Goal: Download file/media

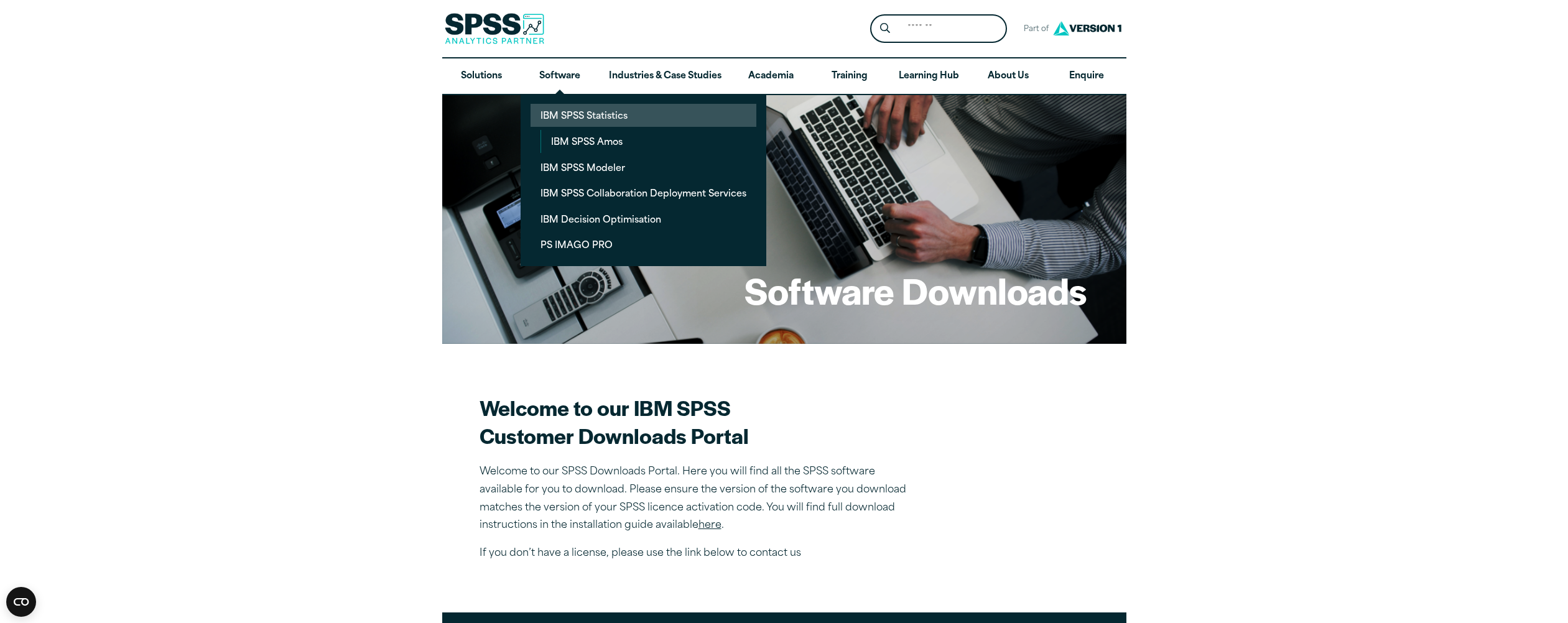
click at [568, 115] on link "IBM SPSS Statistics" at bounding box center [643, 115] width 226 height 23
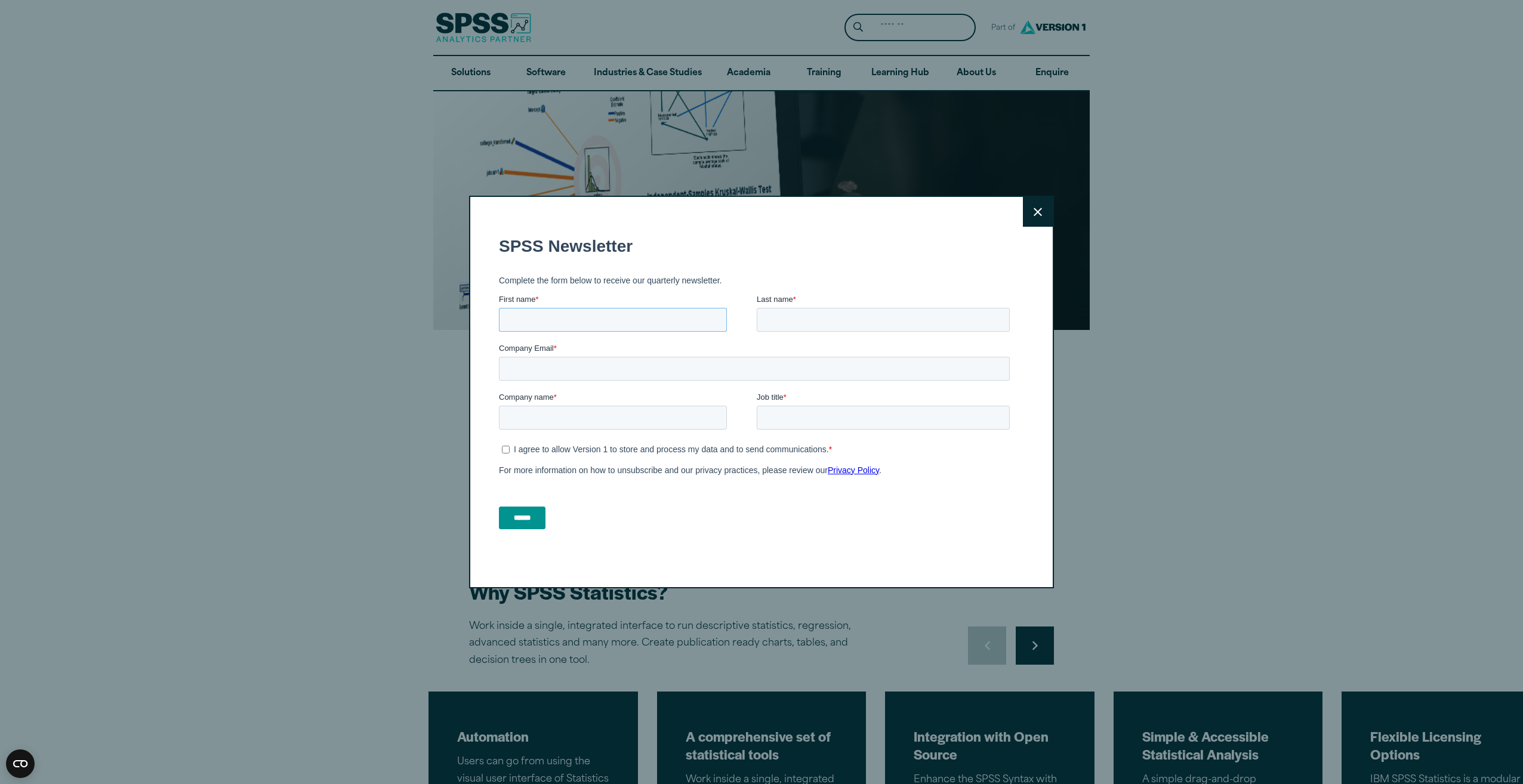
click at [596, 317] on input "First name *" at bounding box center [613, 320] width 228 height 24
type input "*******"
click at [798, 320] on input "Last name *" at bounding box center [883, 320] width 253 height 24
type input "****"
click at [598, 375] on input "Company Email *" at bounding box center [754, 368] width 511 height 24
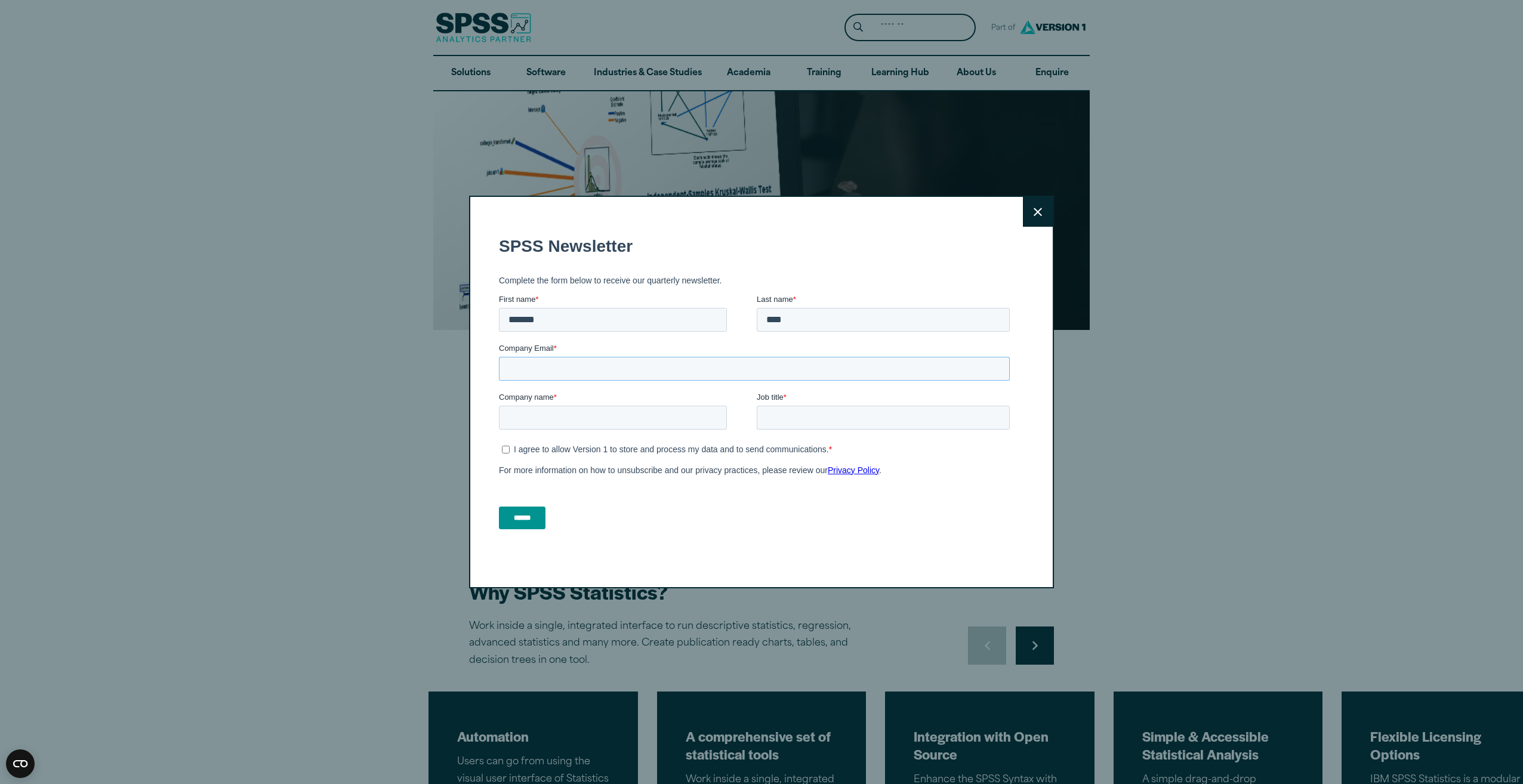
type input "**********"
click at [763, 414] on input "Job title *" at bounding box center [883, 417] width 253 height 24
type input "**"
click at [597, 419] on input "Company name *" at bounding box center [613, 417] width 228 height 24
type input "****"
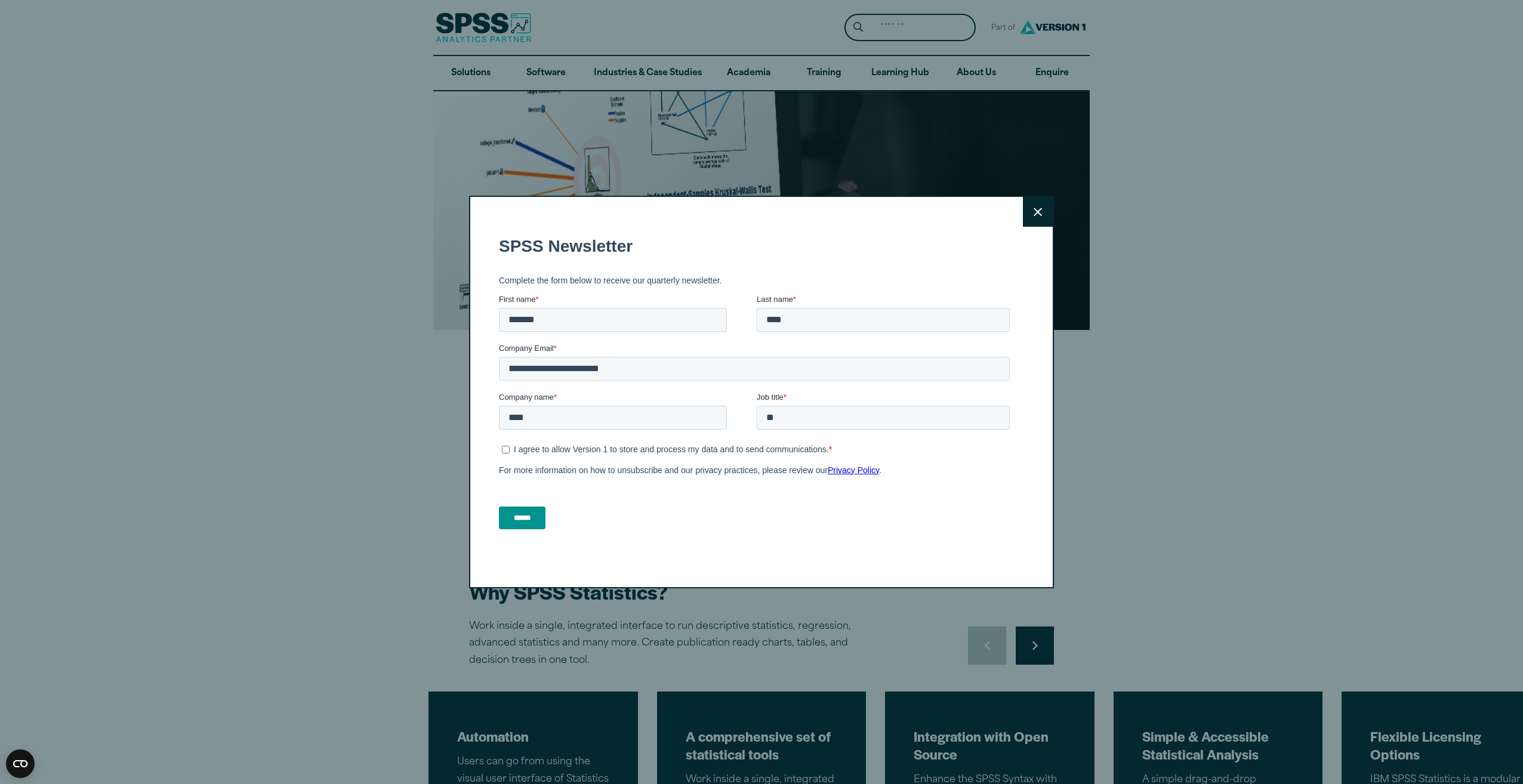
click at [525, 522] on input "******" at bounding box center [522, 517] width 47 height 22
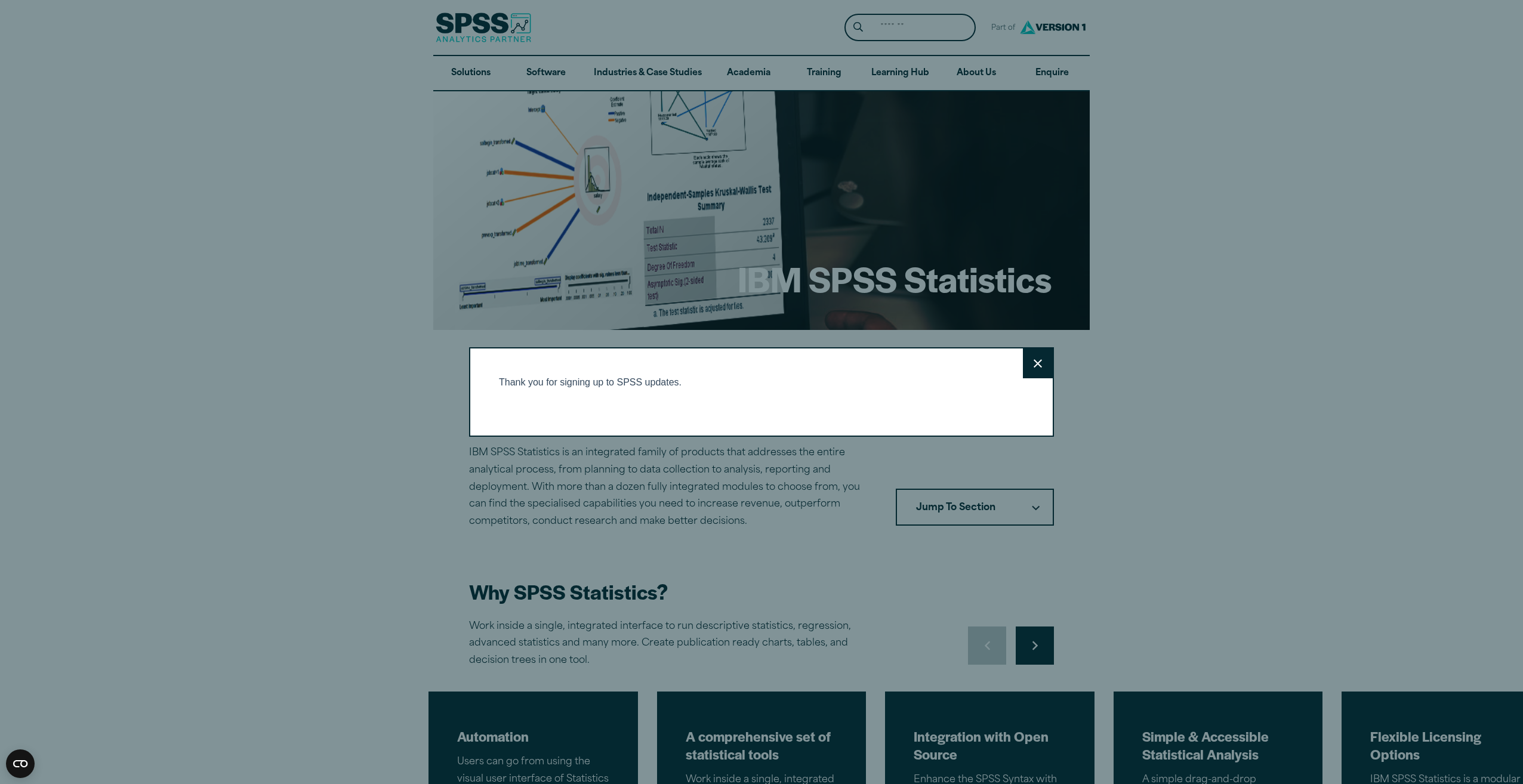
click at [1023, 362] on button "Close" at bounding box center [1038, 363] width 30 height 30
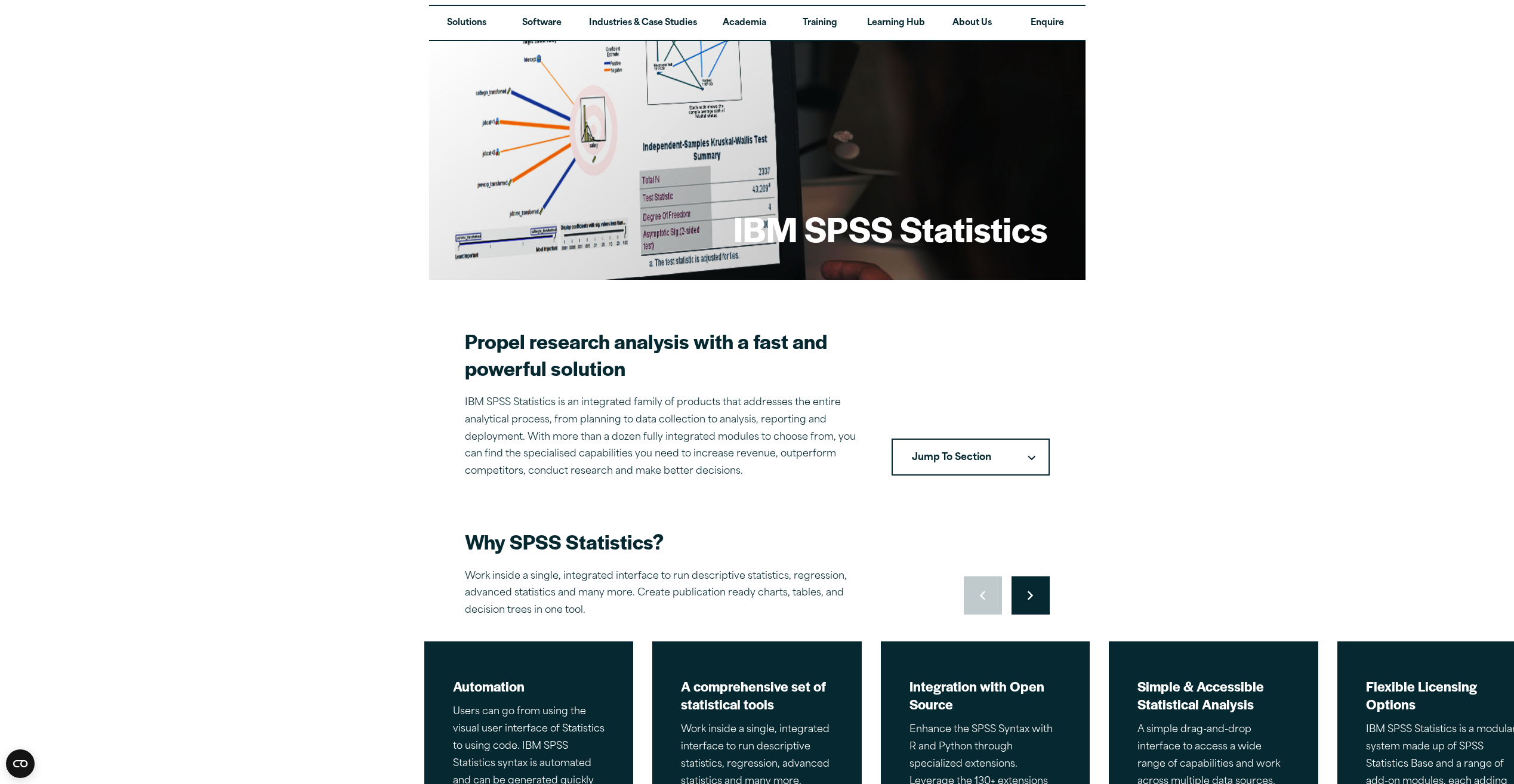
scroll to position [179, 0]
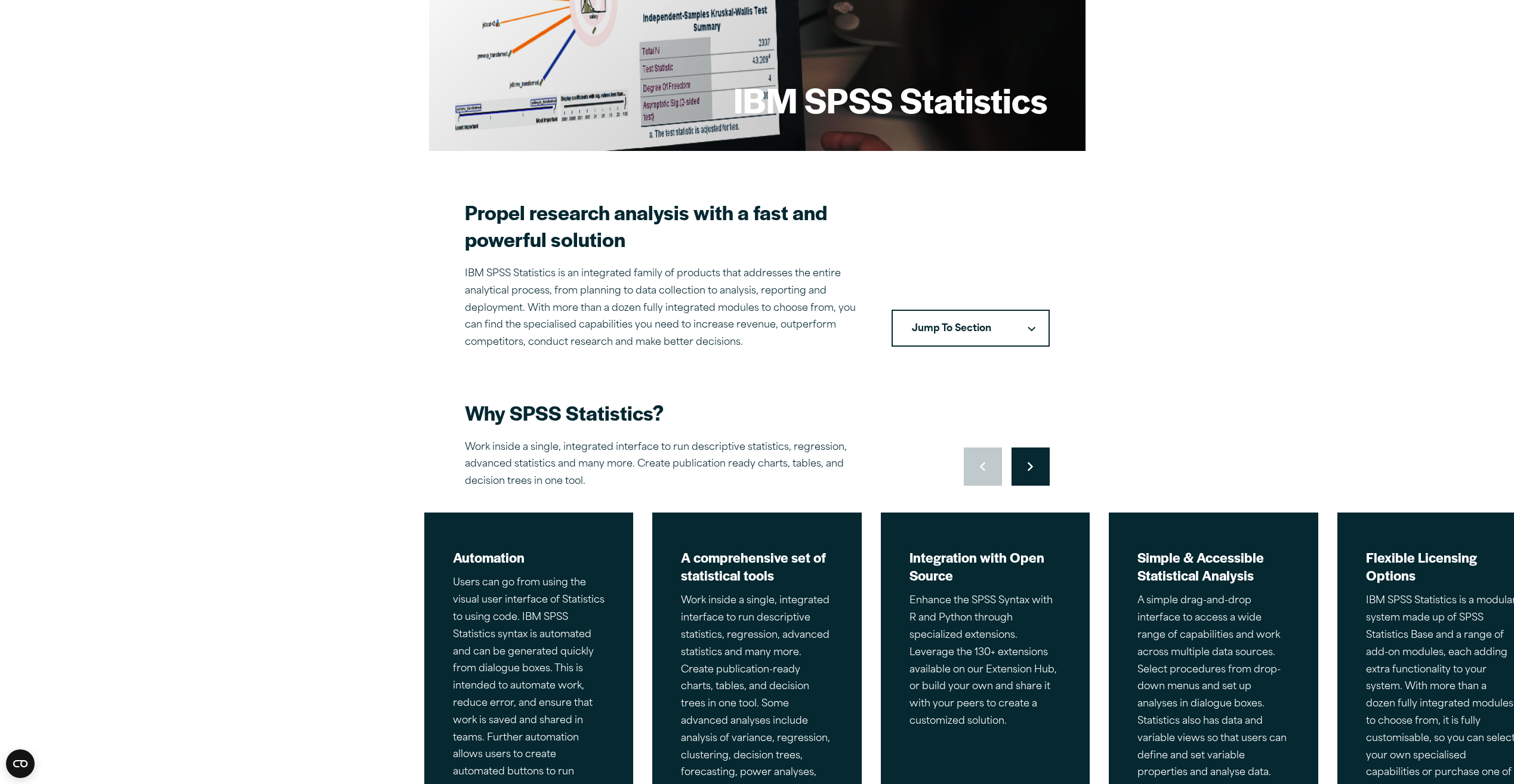
click at [1034, 469] on button "Move to next slide" at bounding box center [1031, 467] width 38 height 38
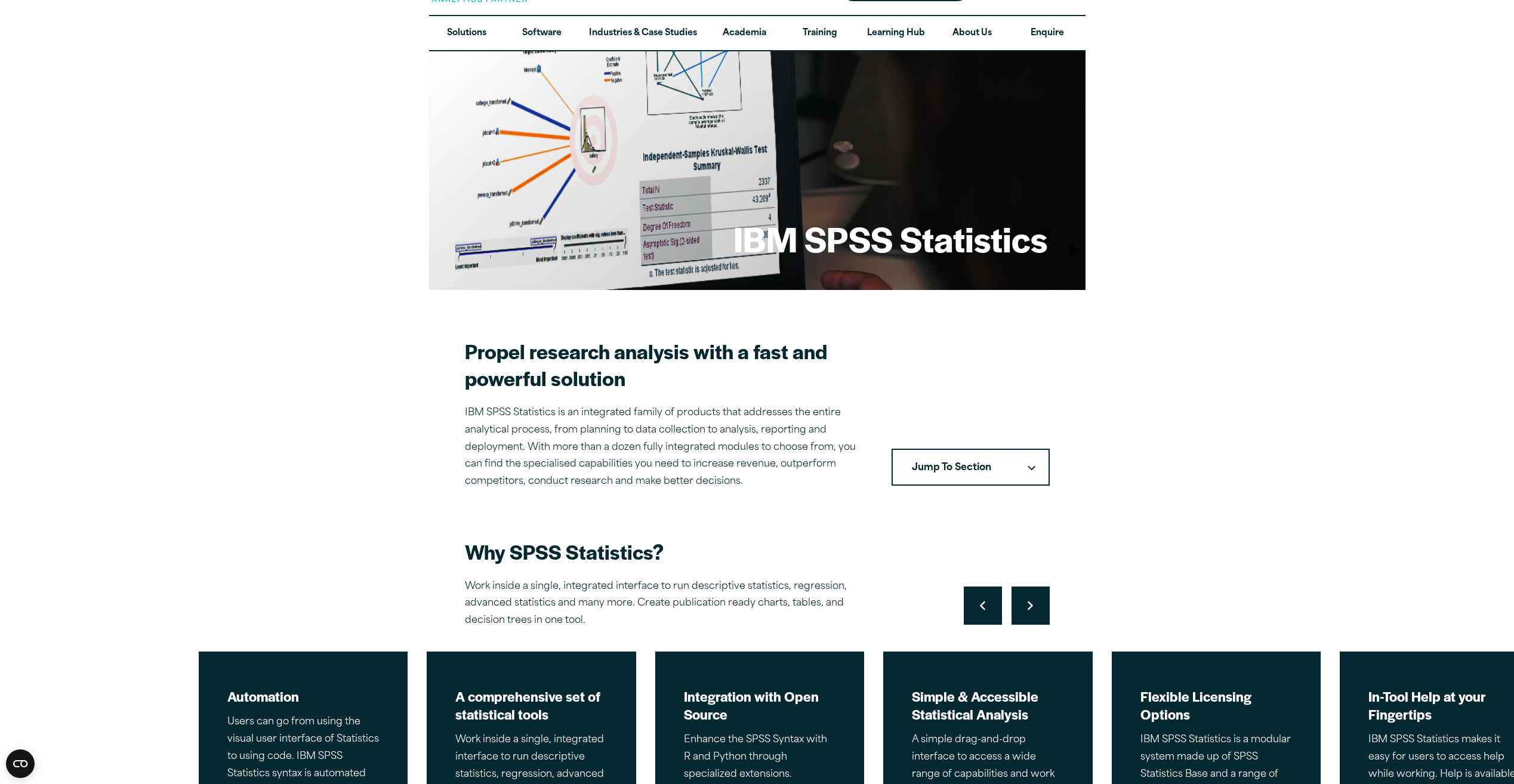
scroll to position [0, 0]
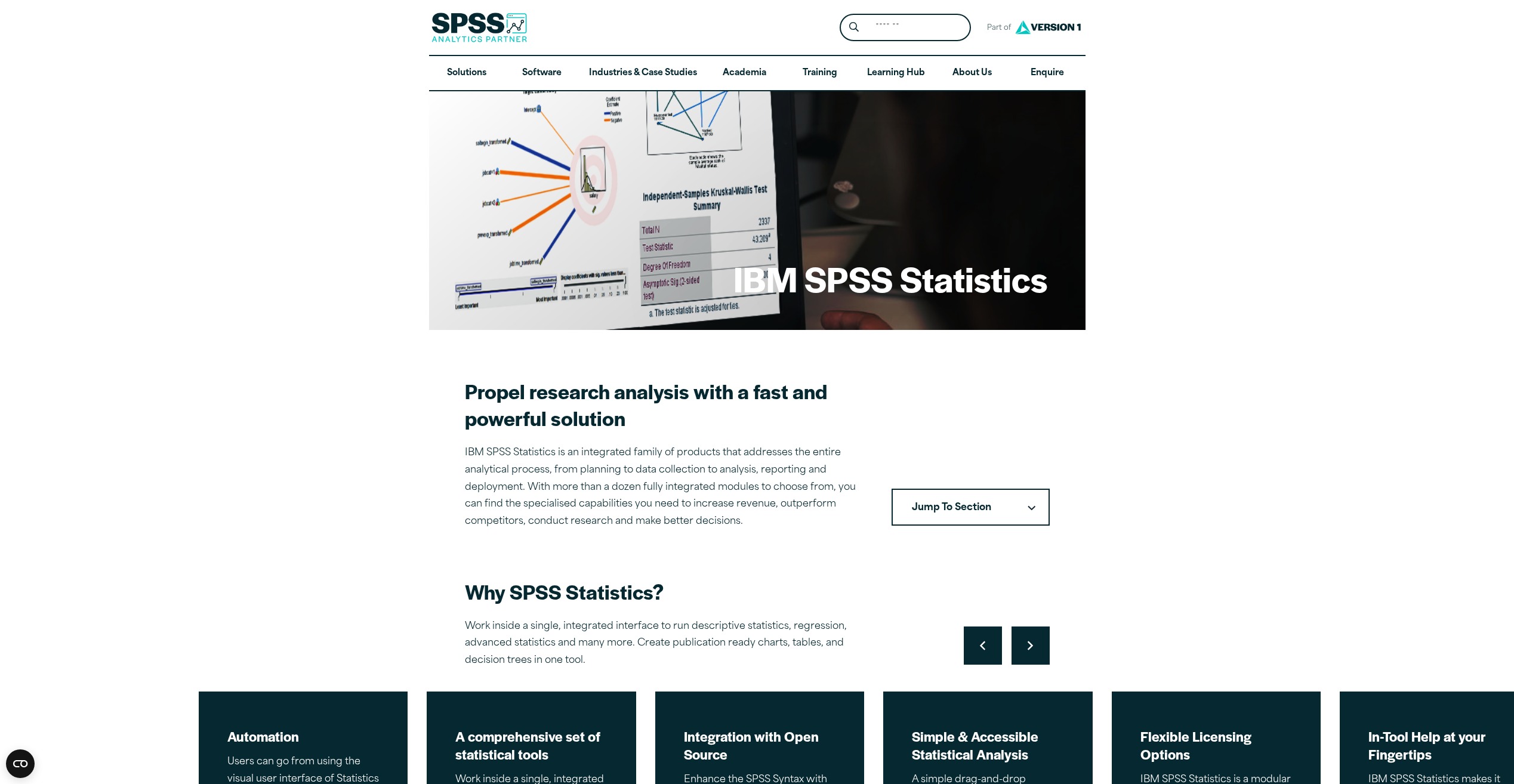
click at [989, 510] on button "Jump To Section" at bounding box center [971, 507] width 158 height 37
click at [932, 417] on section "Propel research analysis with a fast and powerful solution IBM SPSS Statistics …" at bounding box center [757, 453] width 585 height 152
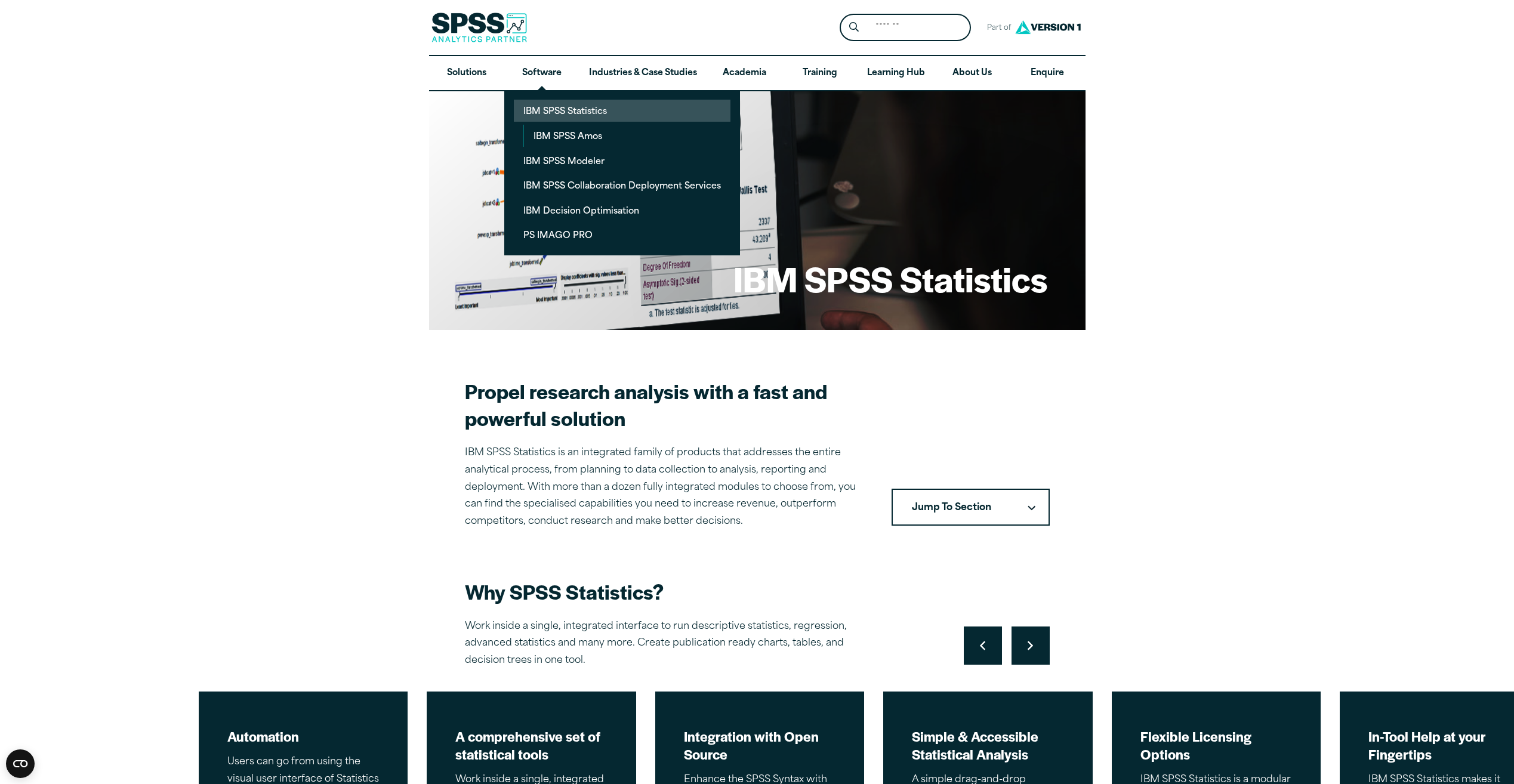
click at [539, 112] on link "IBM SPSS Statistics" at bounding box center [622, 111] width 217 height 22
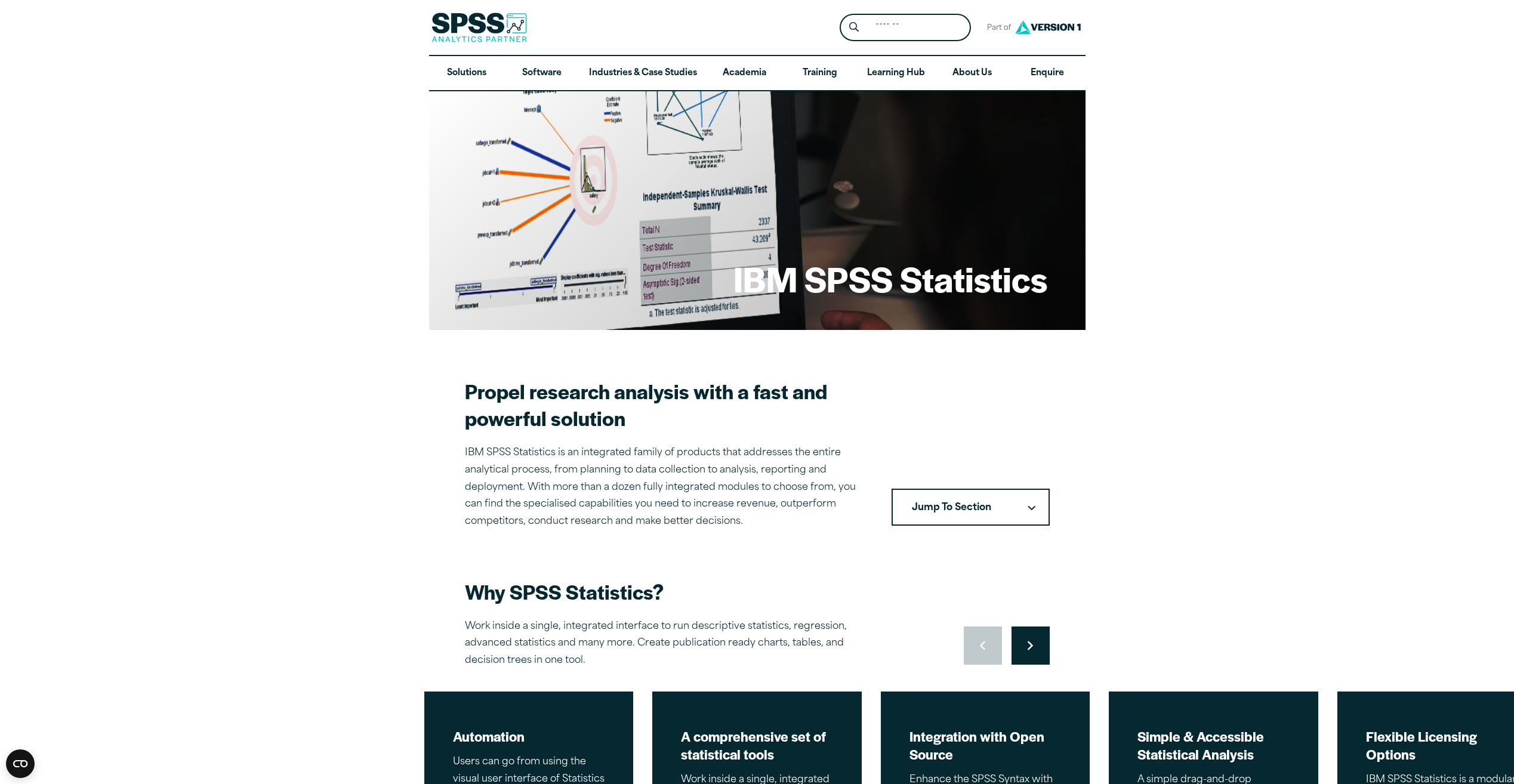
click at [1034, 641] on button "Move to next slide" at bounding box center [1031, 646] width 38 height 38
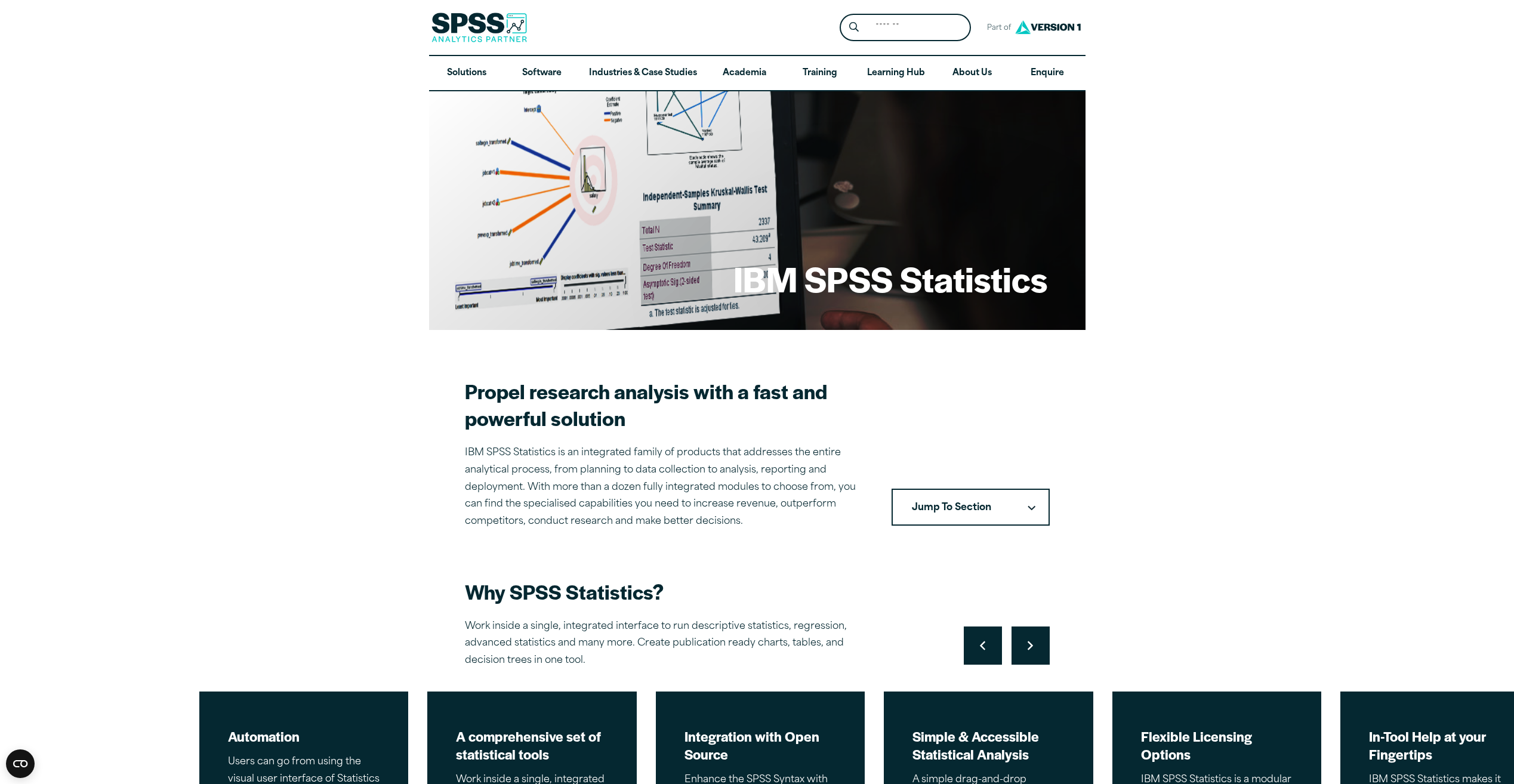
click at [1033, 642] on button "Move to next slide" at bounding box center [1031, 646] width 38 height 38
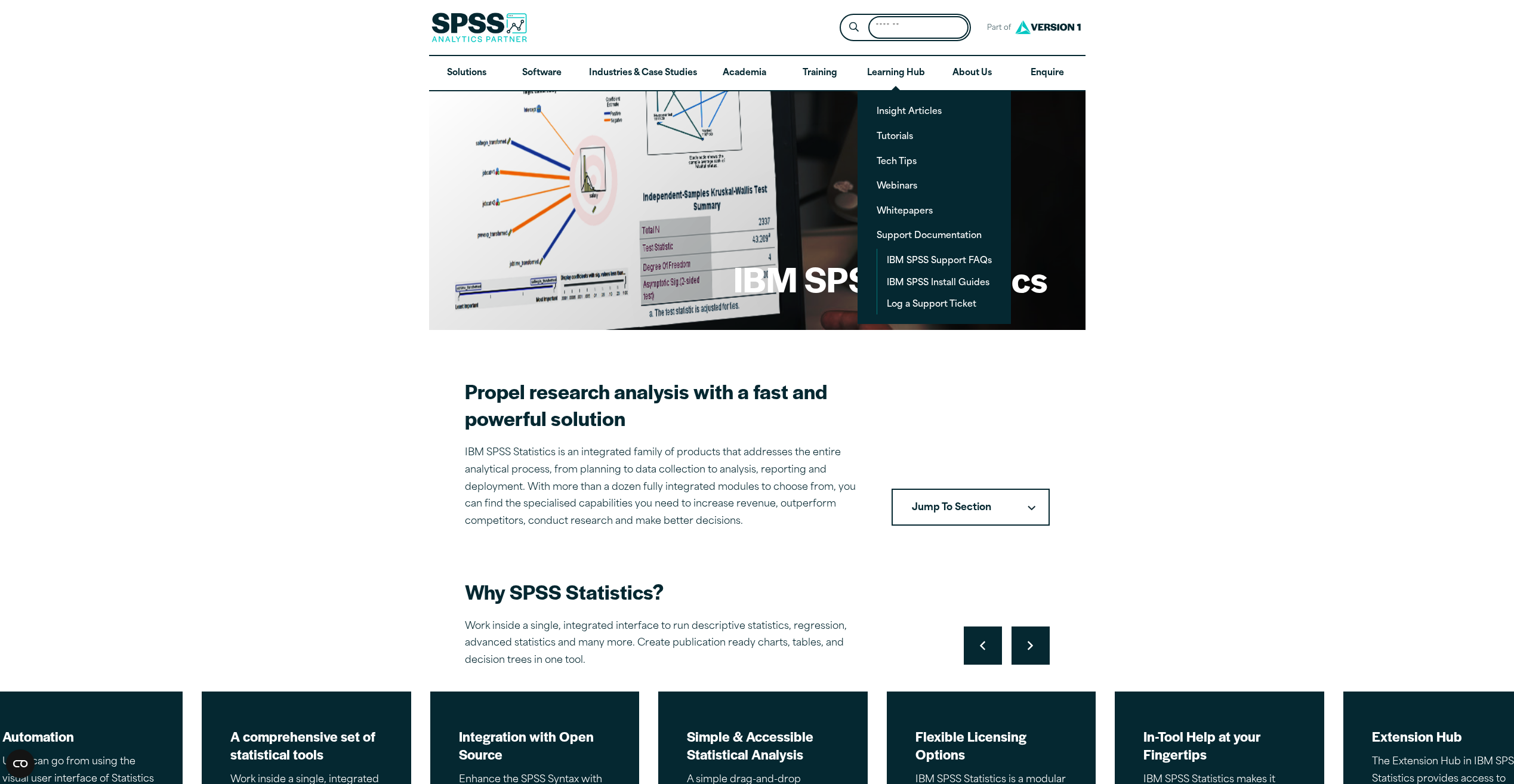
click at [890, 28] on input "Search for:" at bounding box center [918, 27] width 100 height 23
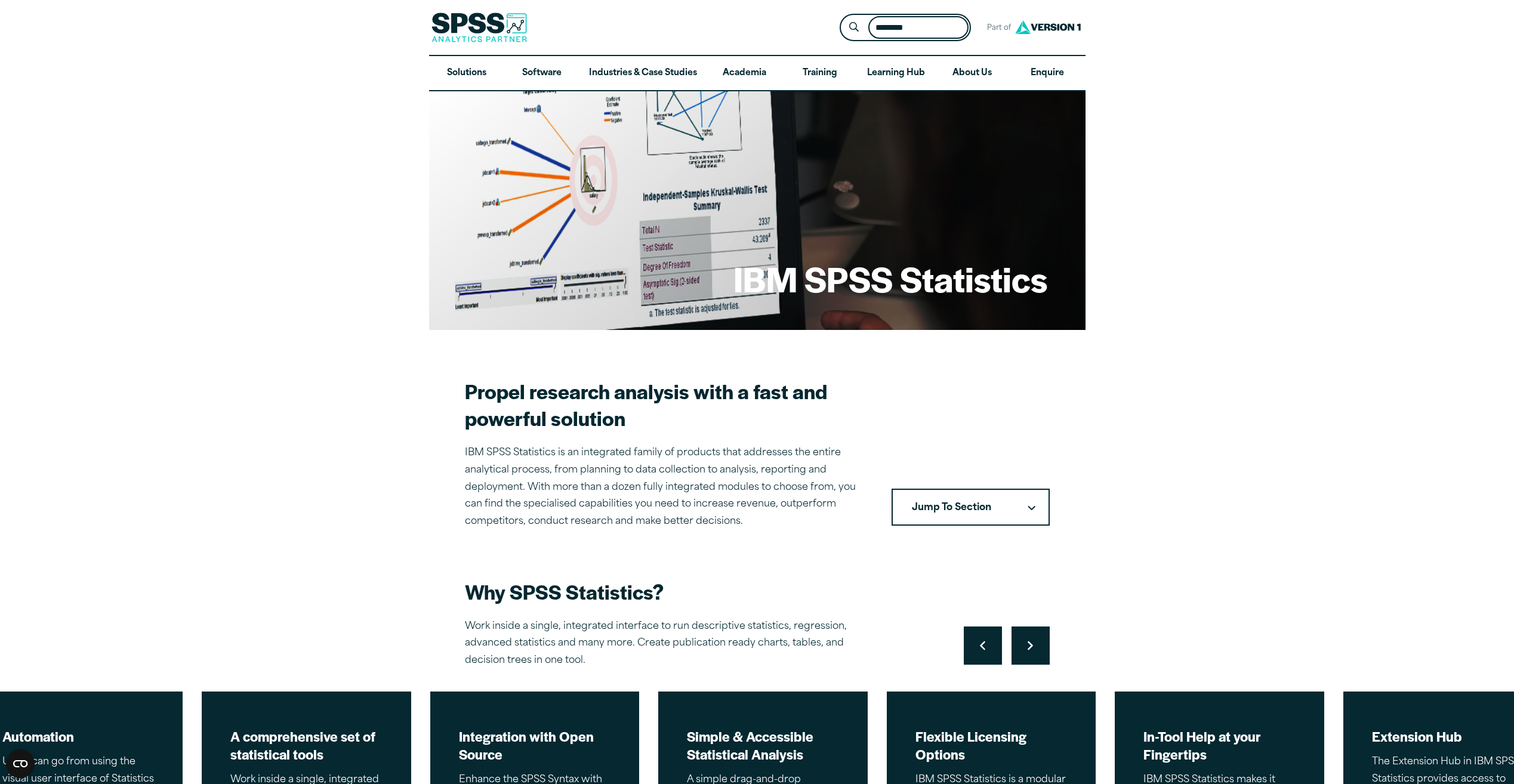
type input "********"
click at [842, 17] on button "Submit Site Search" at bounding box center [853, 27] width 22 height 22
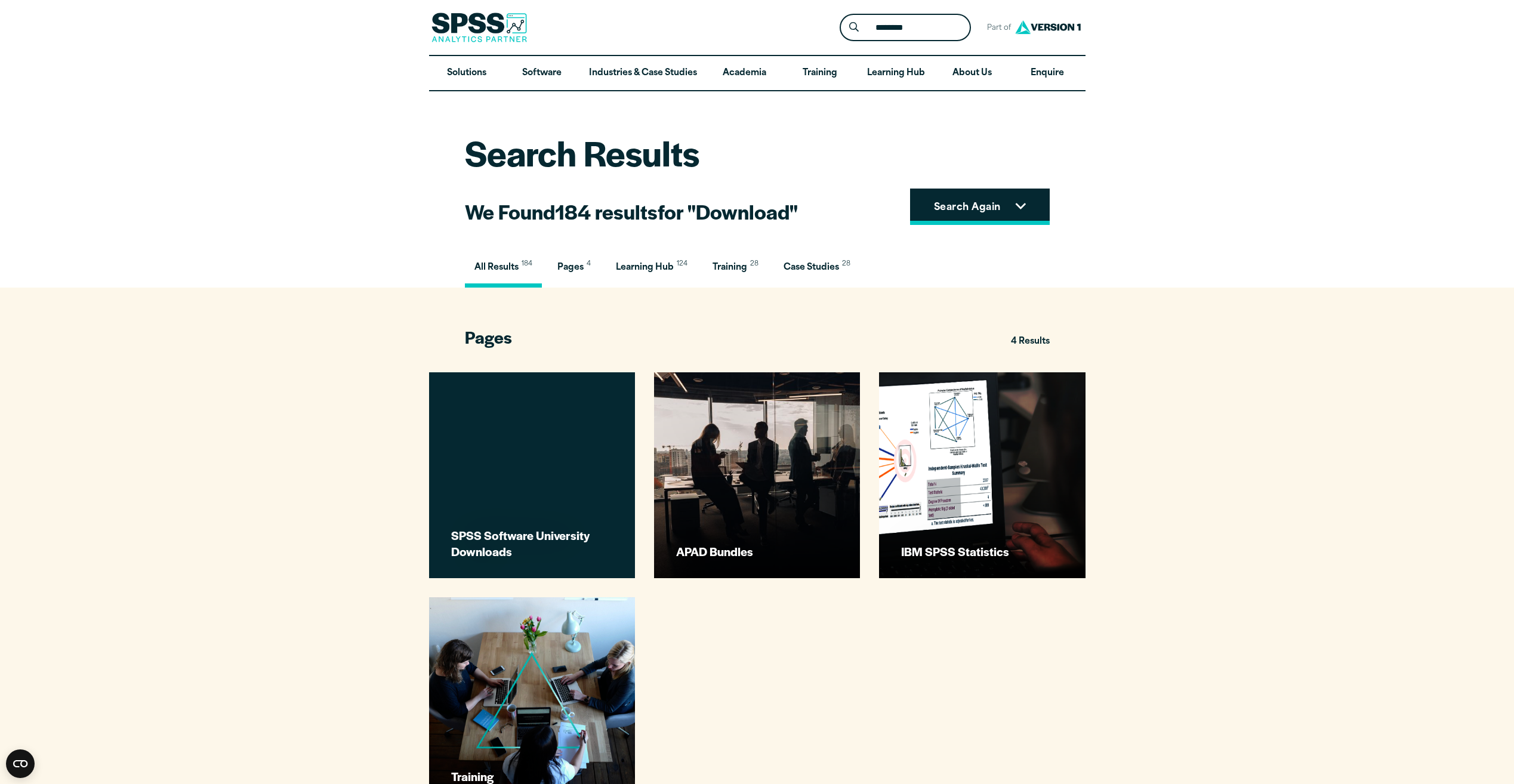
click at [1014, 202] on button "Search Again" at bounding box center [980, 207] width 140 height 37
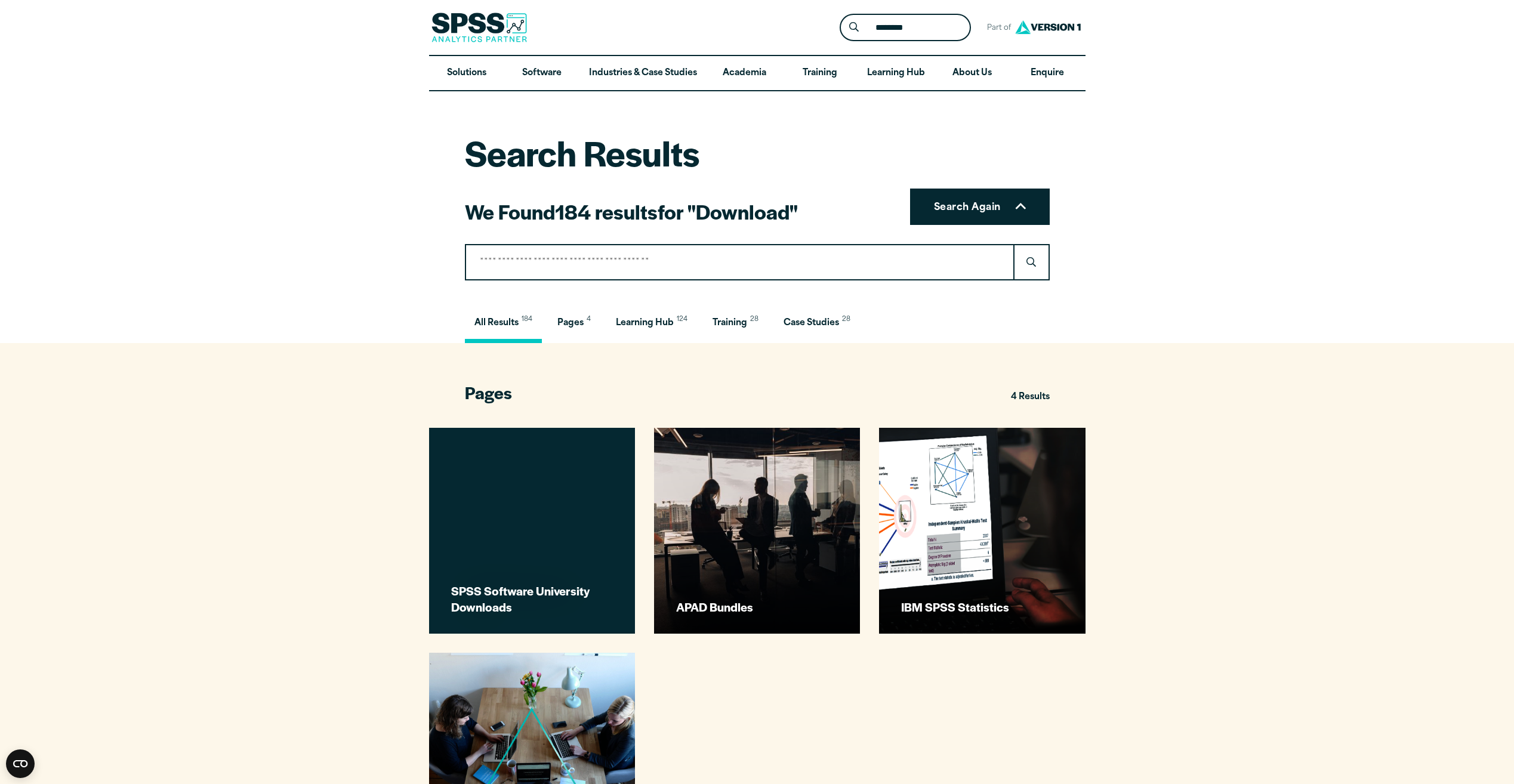
click at [779, 246] on input "Search for:" at bounding box center [740, 262] width 550 height 37
type input "****"
click at [1013, 244] on input "******" at bounding box center [1032, 262] width 37 height 37
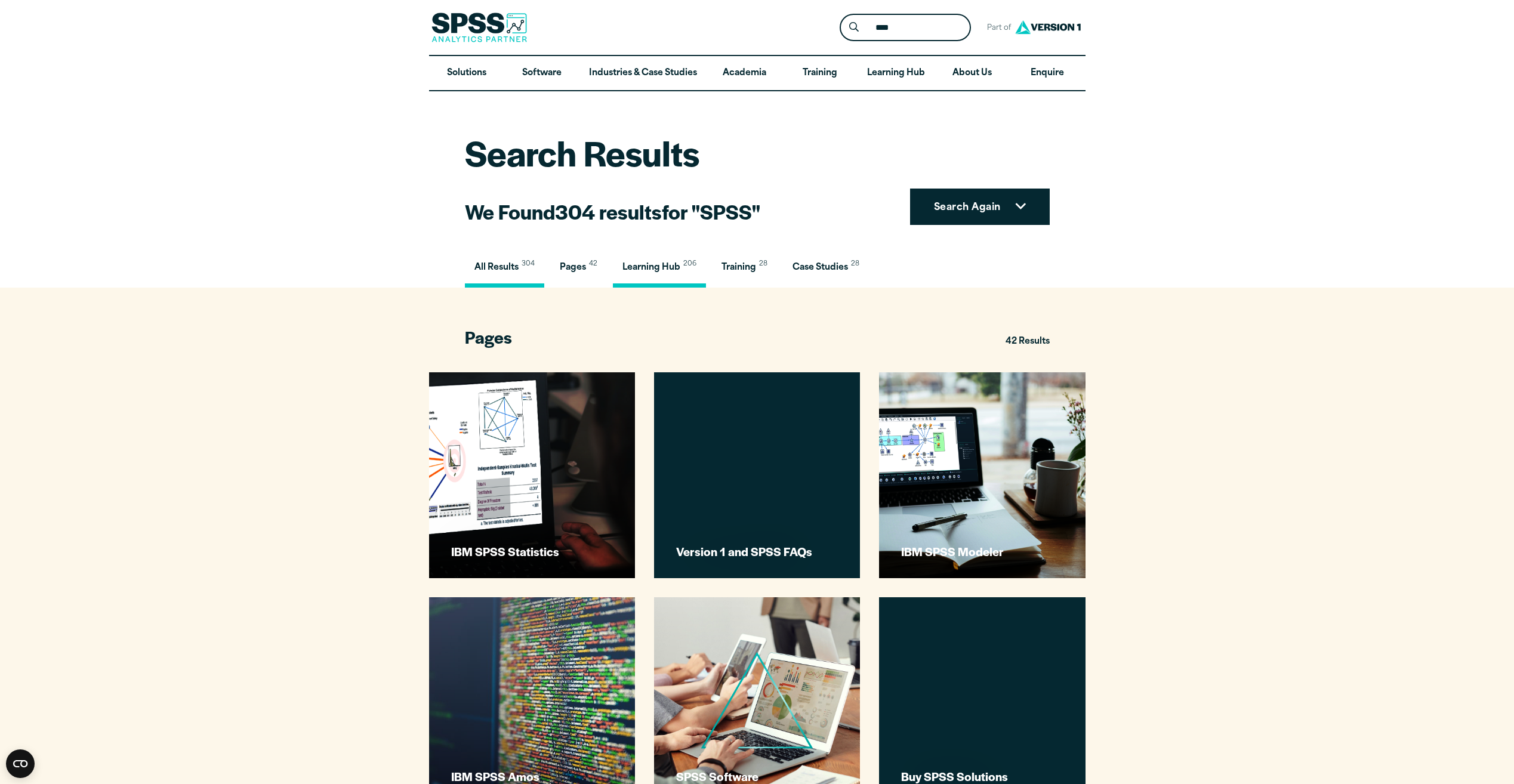
click at [664, 265] on span "Learning Hub" at bounding box center [651, 267] width 57 height 9
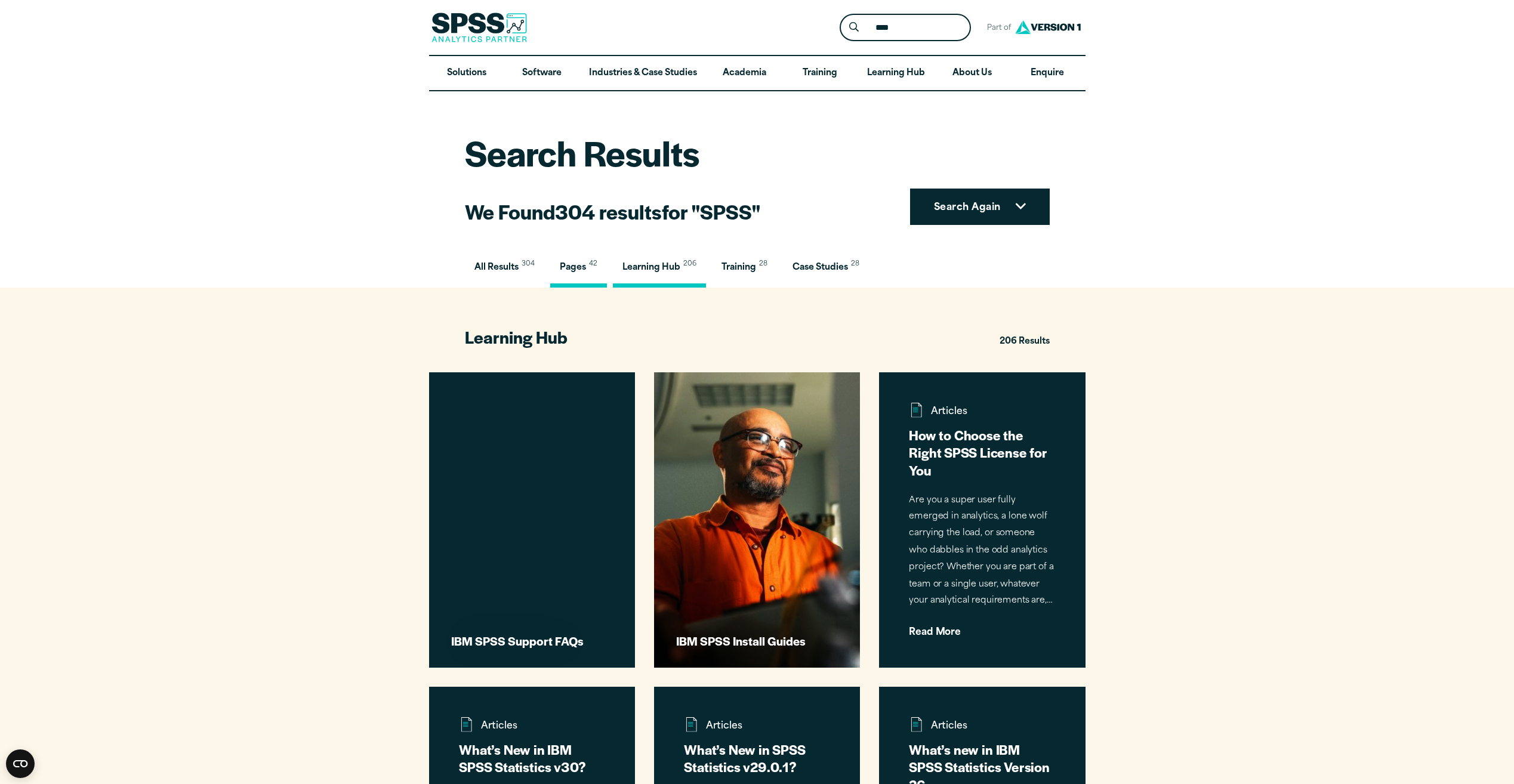
click at [569, 266] on span "Pages" at bounding box center [573, 267] width 27 height 9
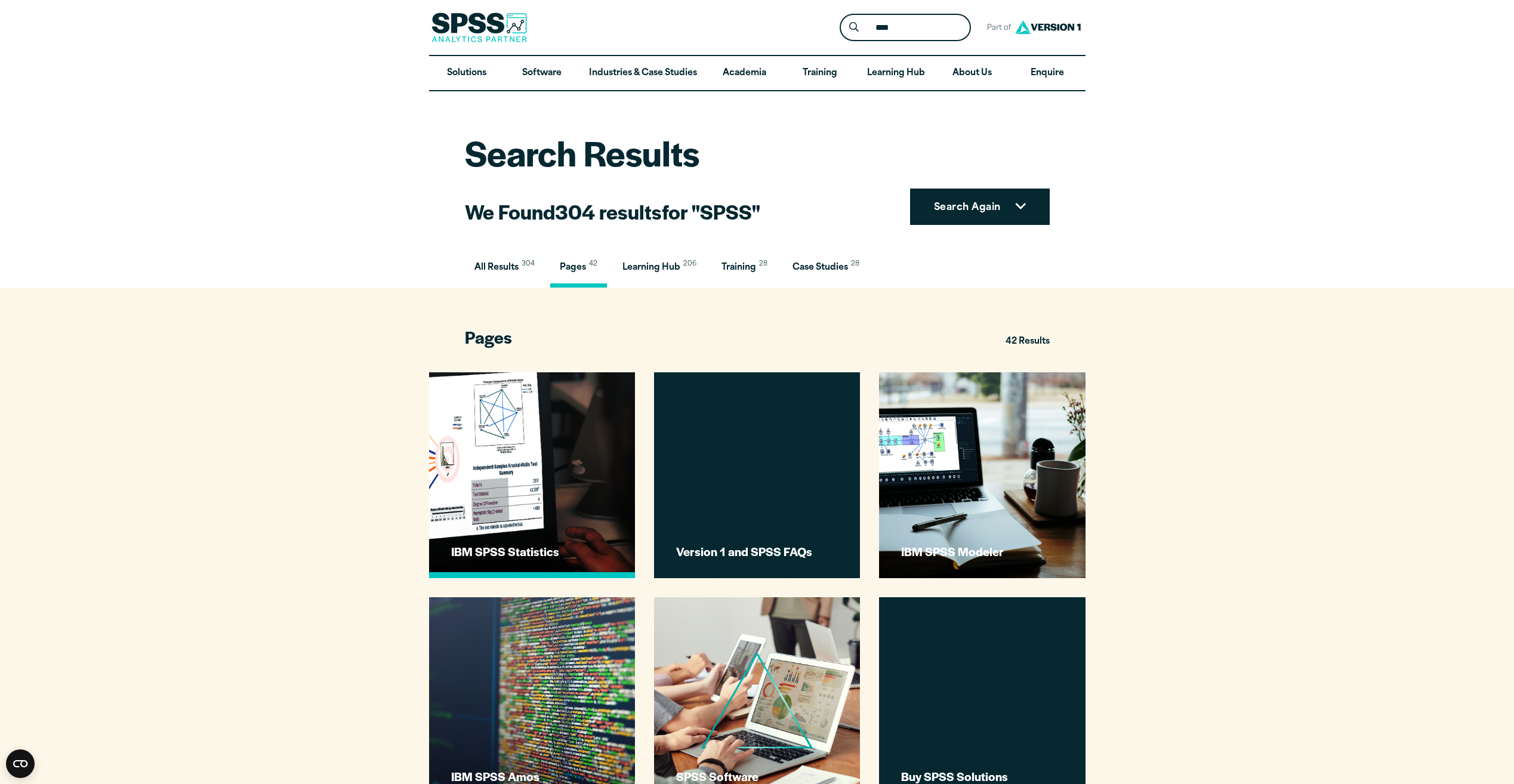
click at [513, 546] on h3 "IBM SPSS Statistics" at bounding box center [533, 551] width 165 height 16
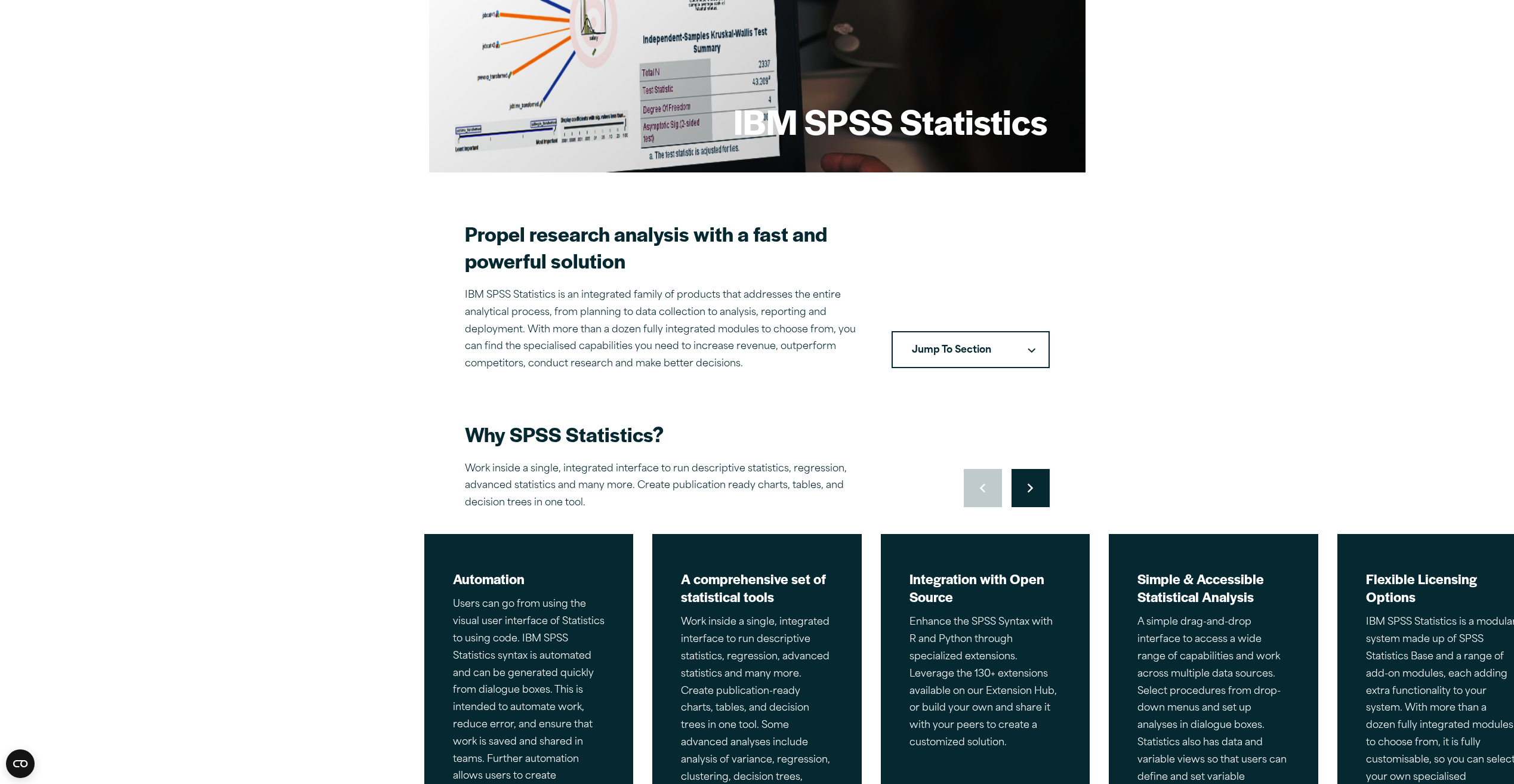
scroll to position [179, 0]
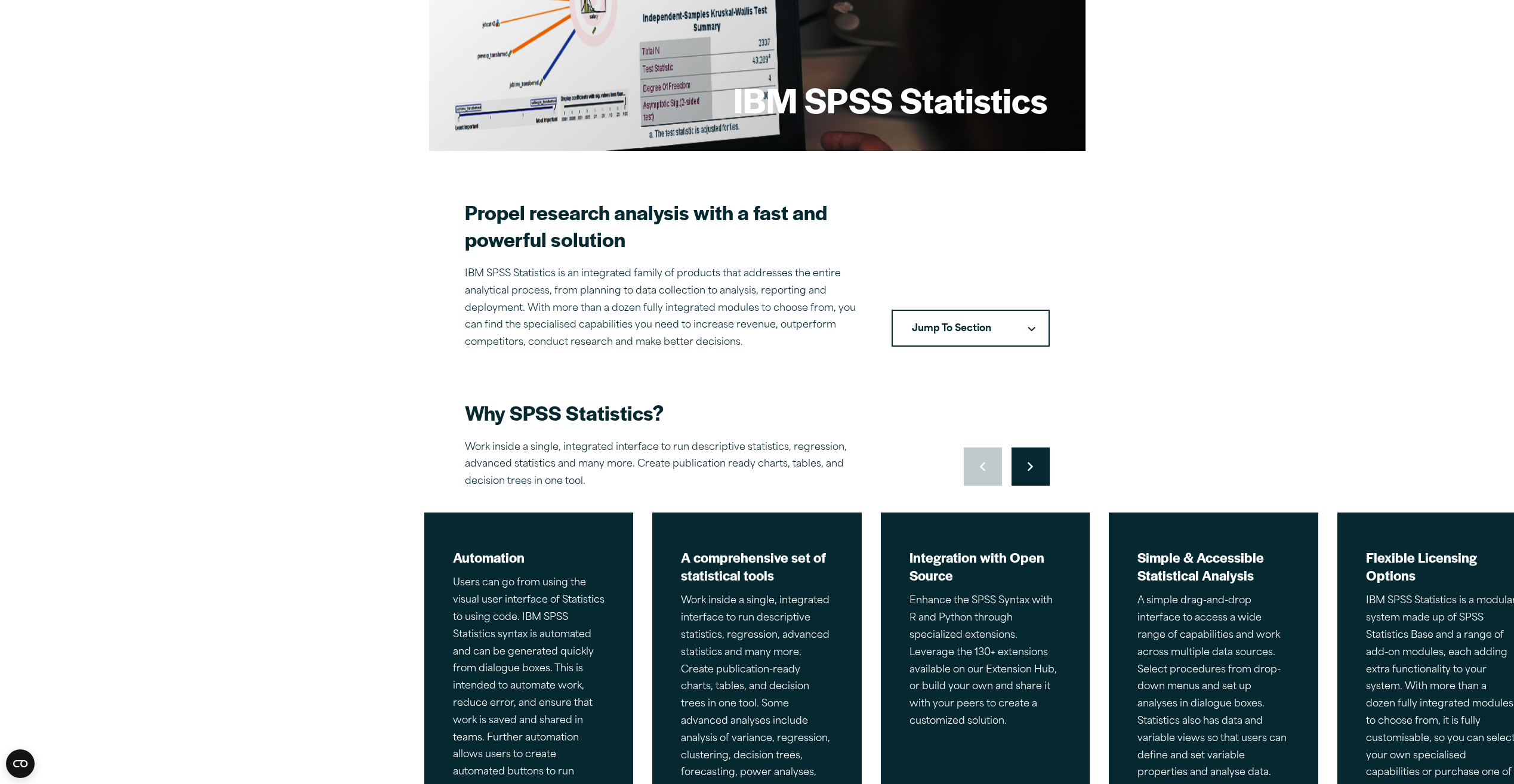
click at [962, 330] on button "Jump To Section" at bounding box center [971, 328] width 158 height 37
click at [956, 366] on link "Core Packages" at bounding box center [970, 365] width 156 height 33
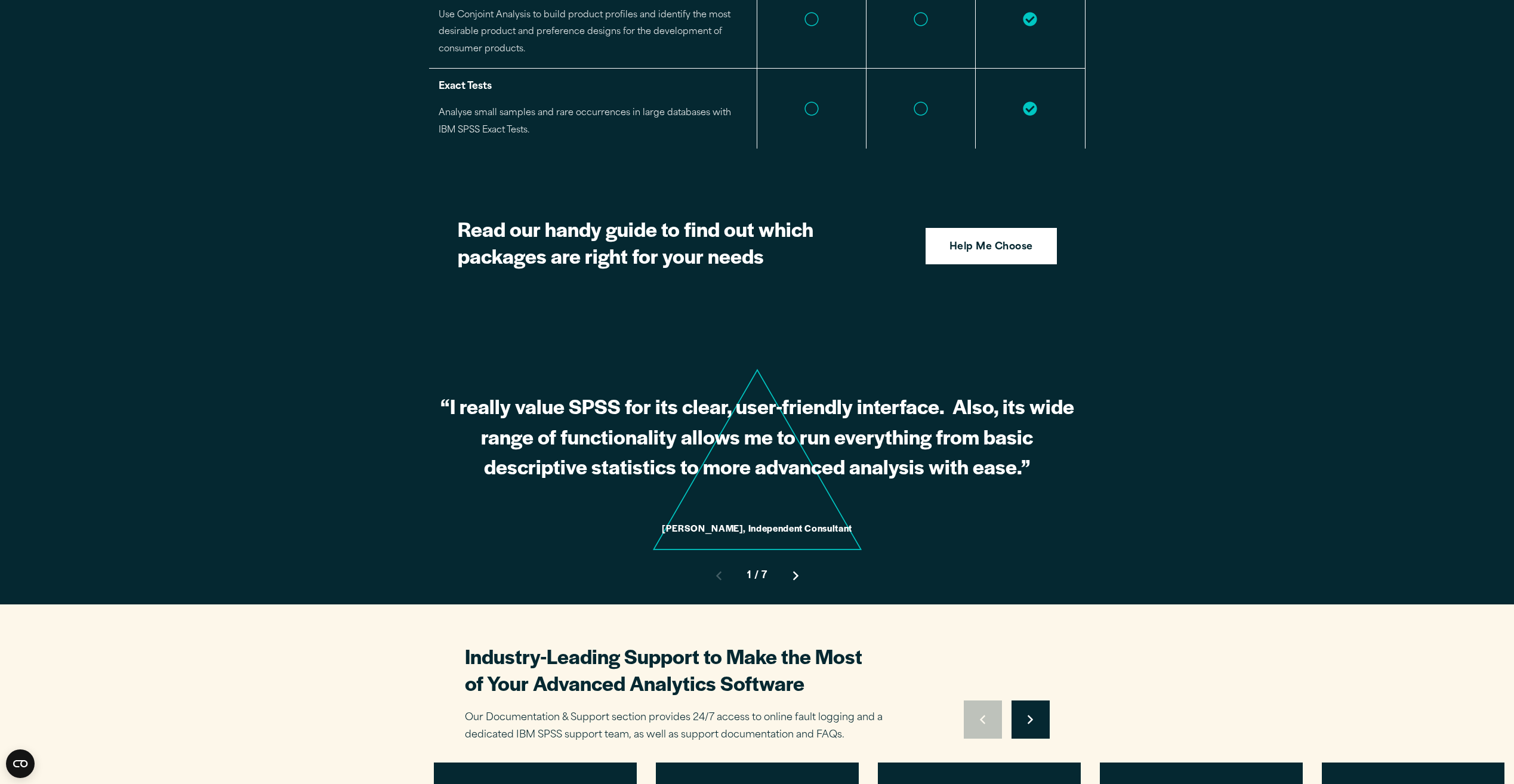
scroll to position [3108, 0]
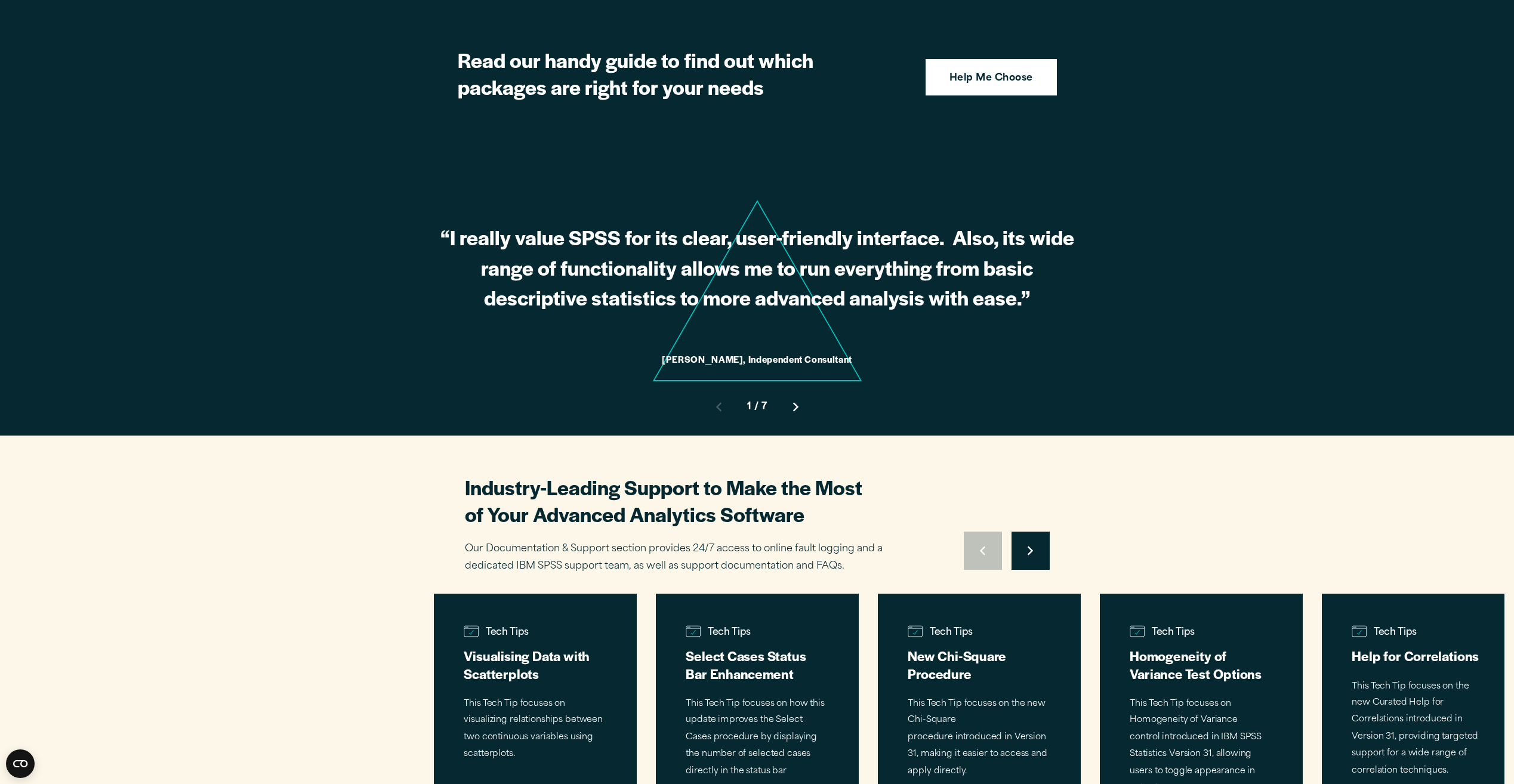
click at [800, 390] on button "Move to next slide" at bounding box center [796, 407] width 38 height 38
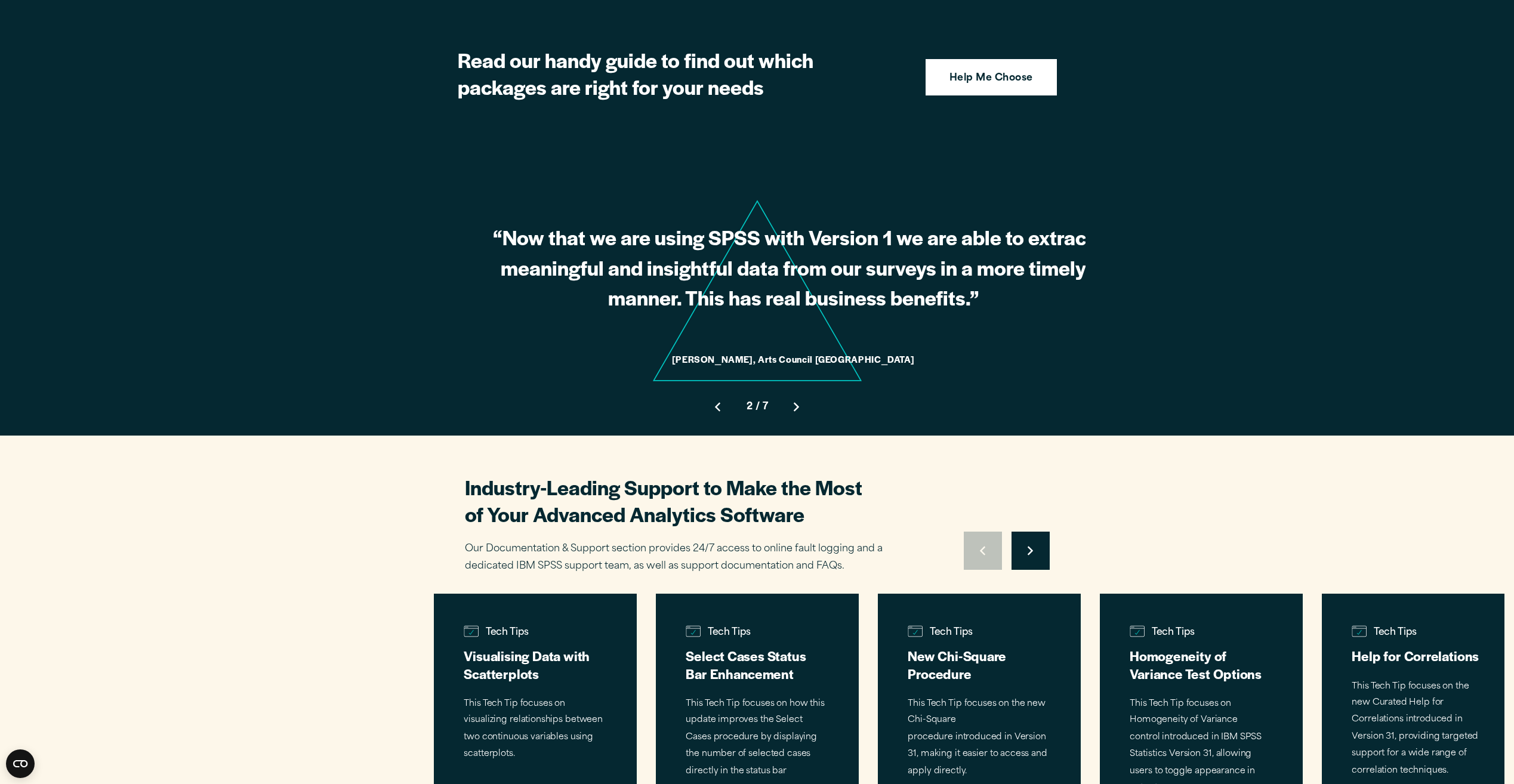
click at [800, 390] on button "Move to next slide" at bounding box center [797, 407] width 38 height 38
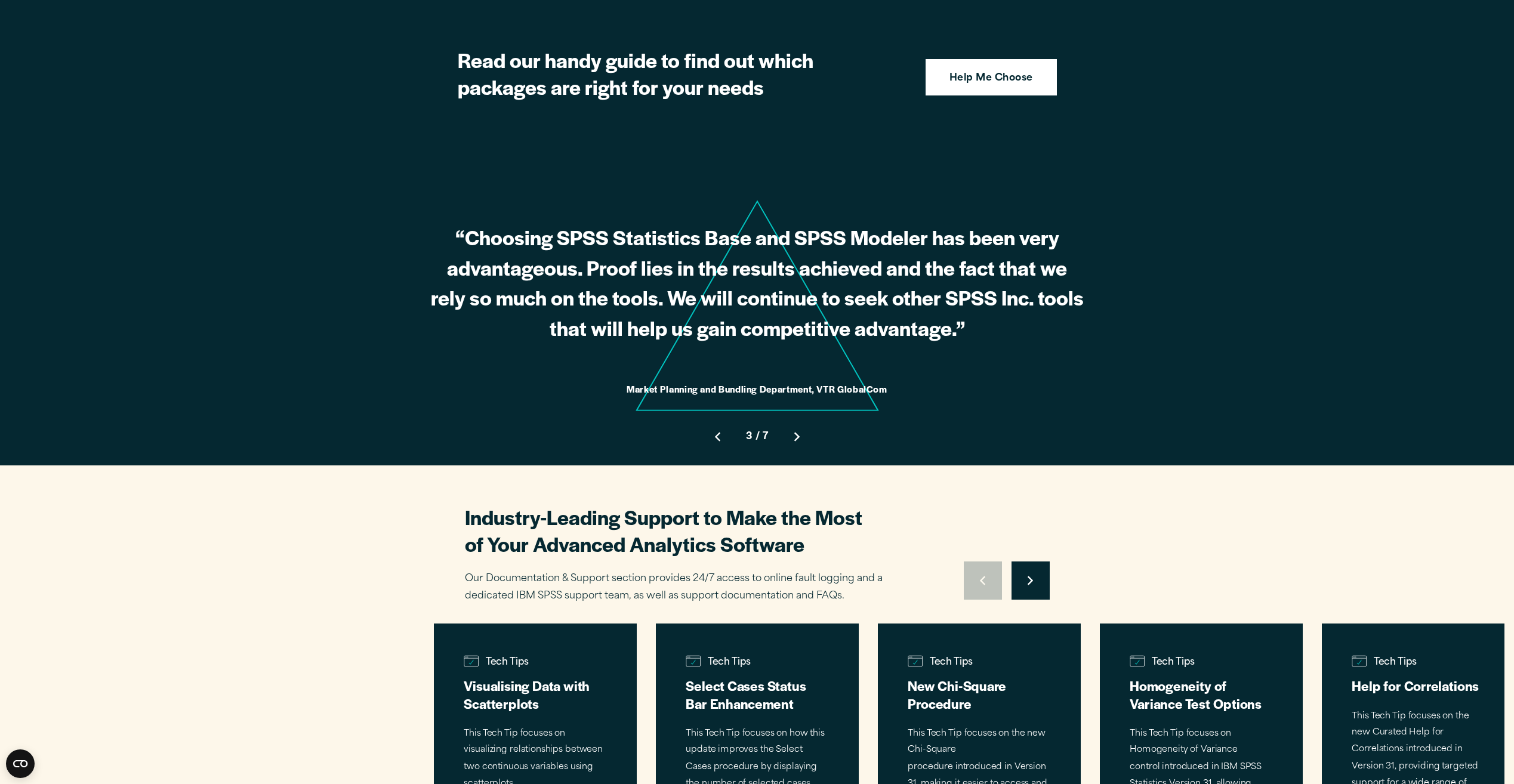
click at [799, 417] on button "Move to next slide" at bounding box center [797, 437] width 38 height 38
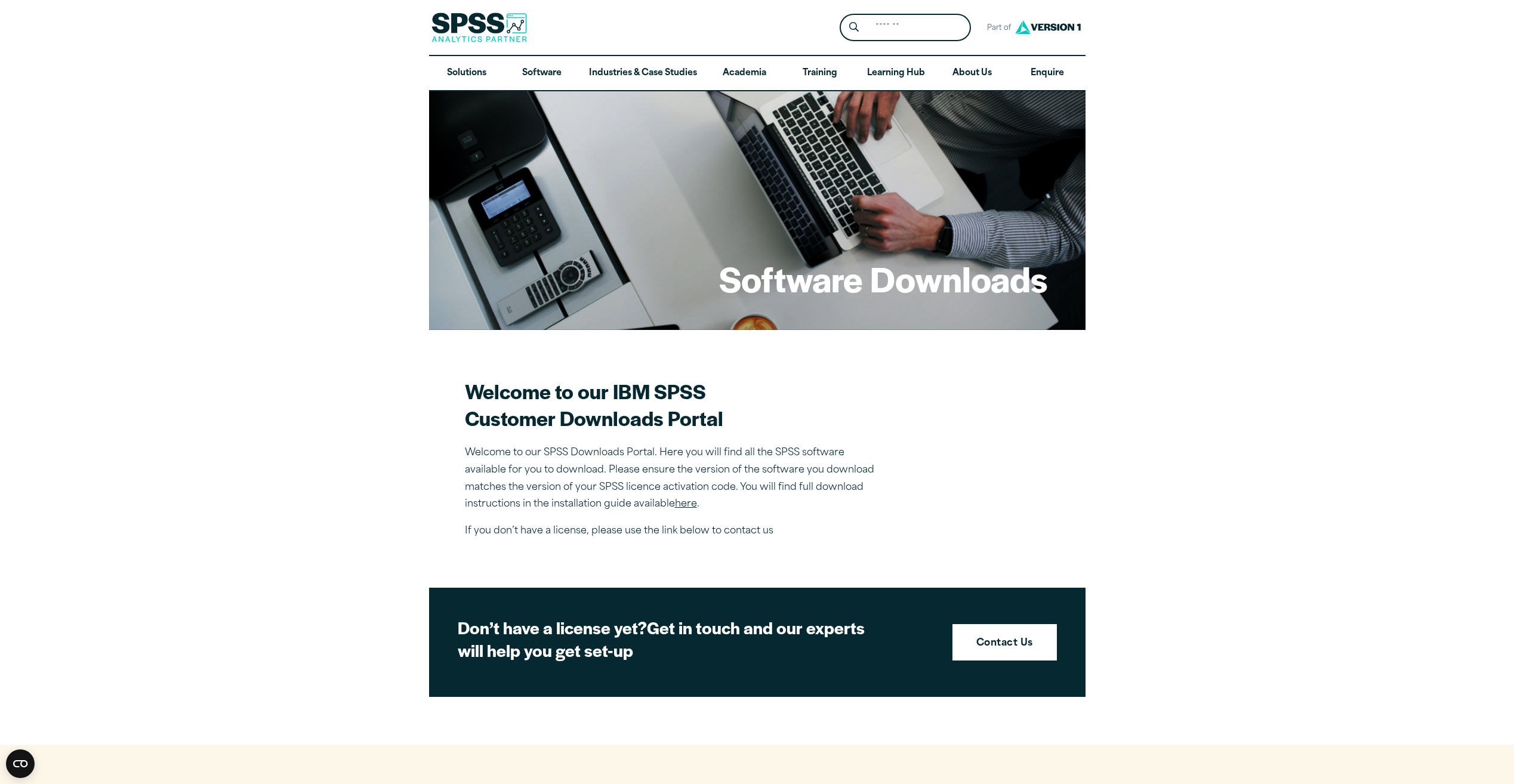
click at [847, 292] on h1 "Software Downloads" at bounding box center [883, 279] width 328 height 47
click at [850, 284] on h1 "Software Downloads" at bounding box center [883, 279] width 328 height 47
click at [850, 282] on h1 "Software Downloads" at bounding box center [883, 279] width 328 height 47
click at [850, 282] on h1 "Software Downloads" at bounding box center [883, 279] width 328 height 47
drag, startPoint x: 756, startPoint y: 234, endPoint x: 762, endPoint y: 204, distance: 30.6
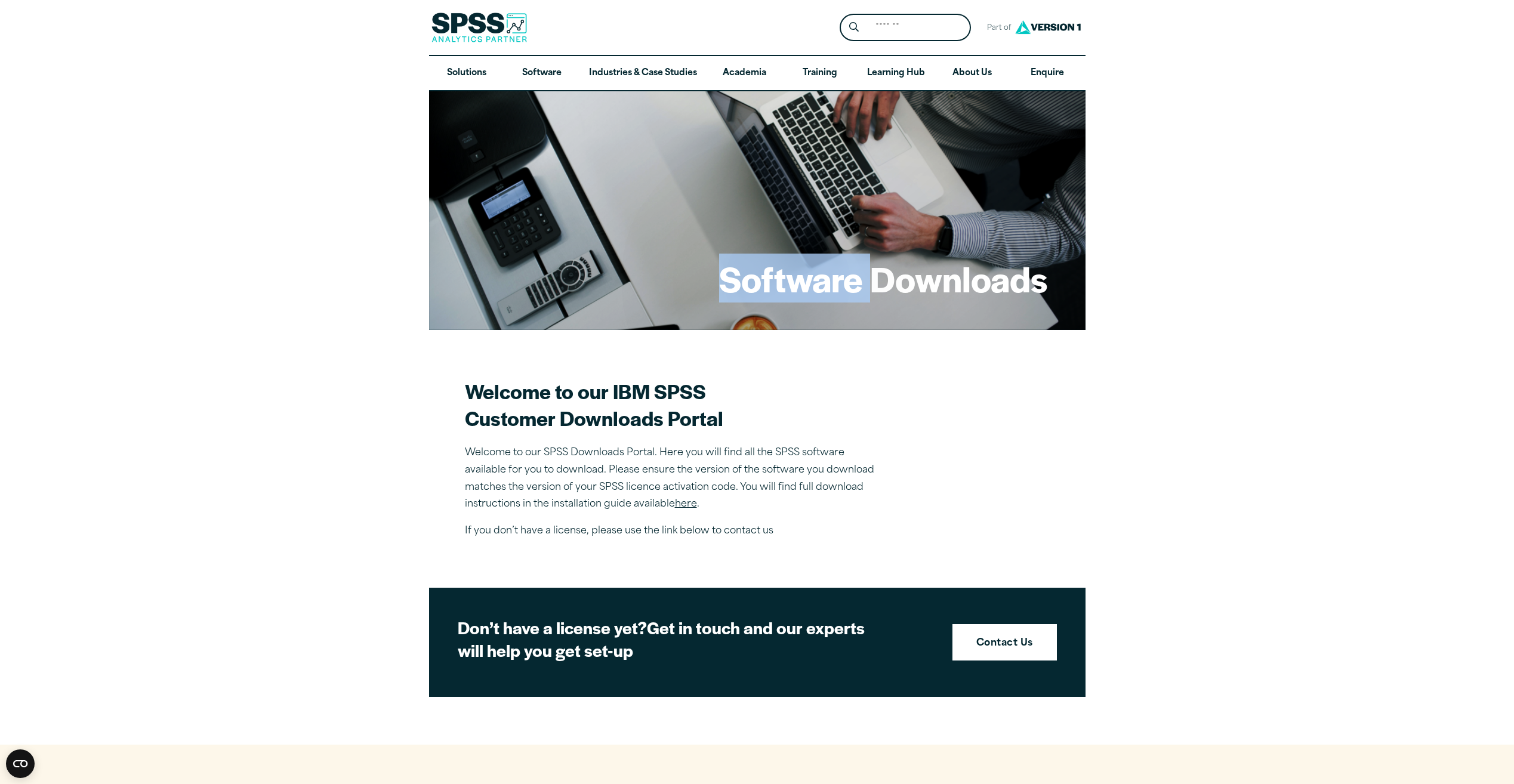
click at [756, 233] on div "Software Downloads" at bounding box center [757, 211] width 657 height 238
click at [773, 183] on div "Software Downloads" at bounding box center [757, 211] width 657 height 238
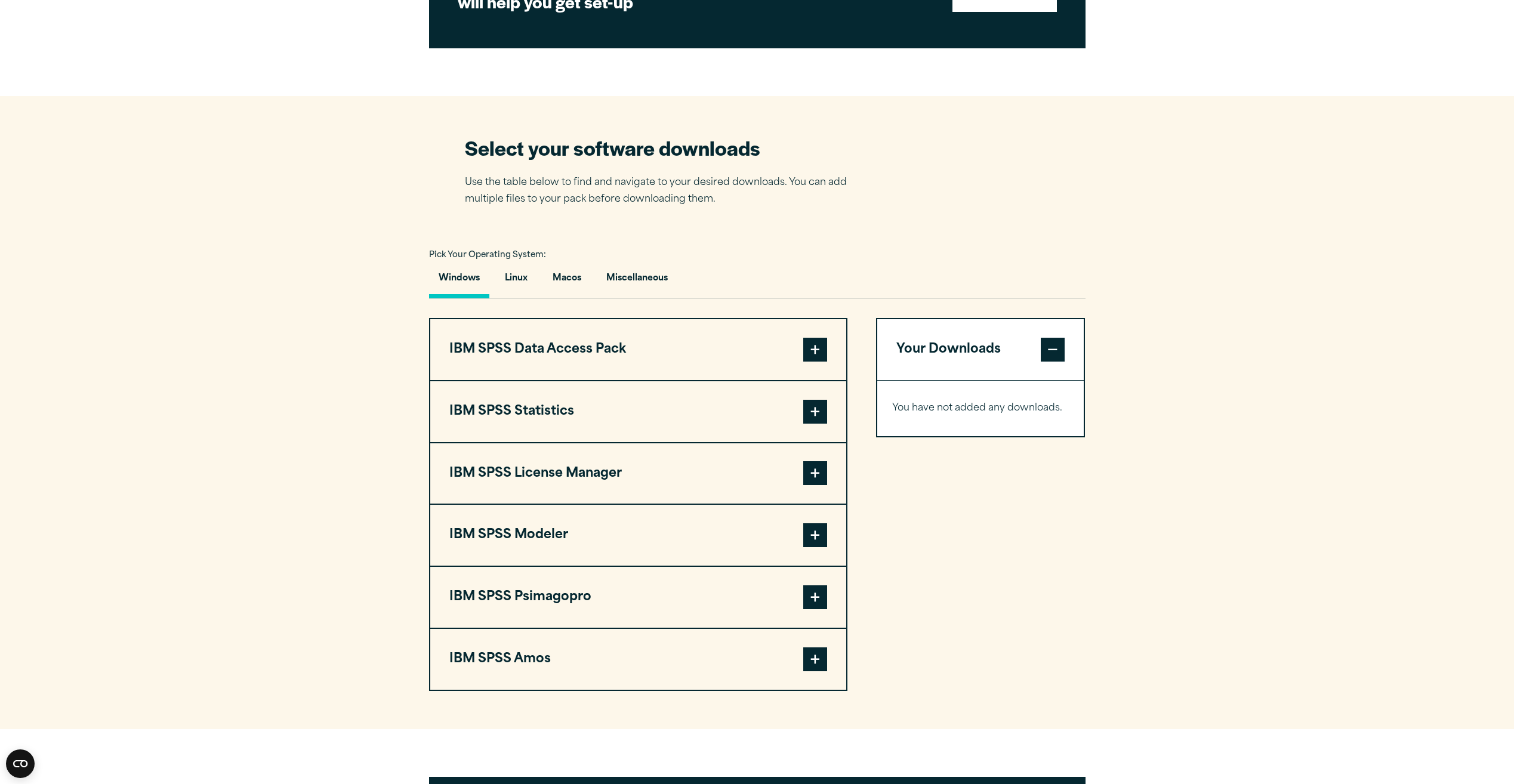
scroll to position [657, 0]
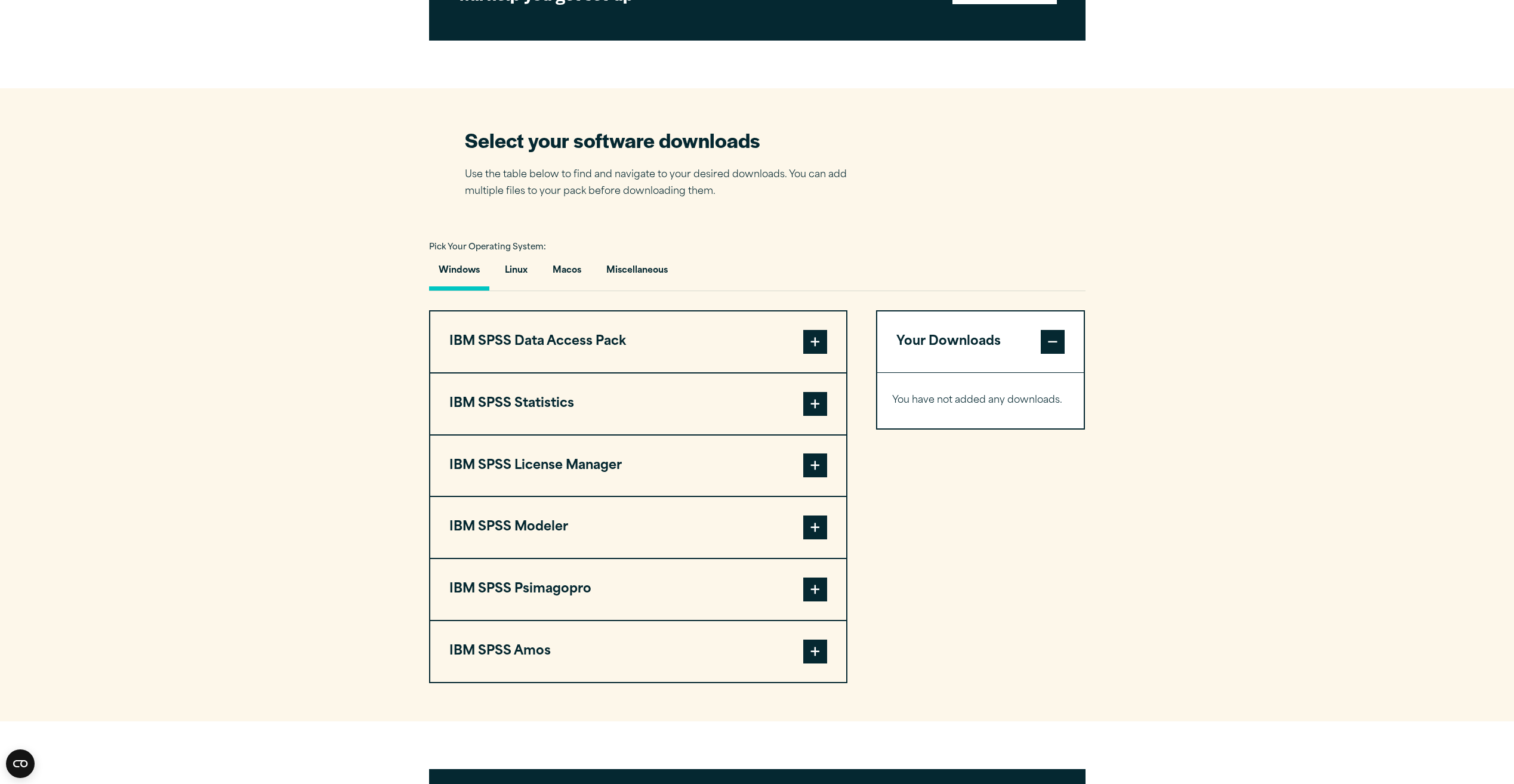
click at [810, 398] on span at bounding box center [815, 404] width 24 height 24
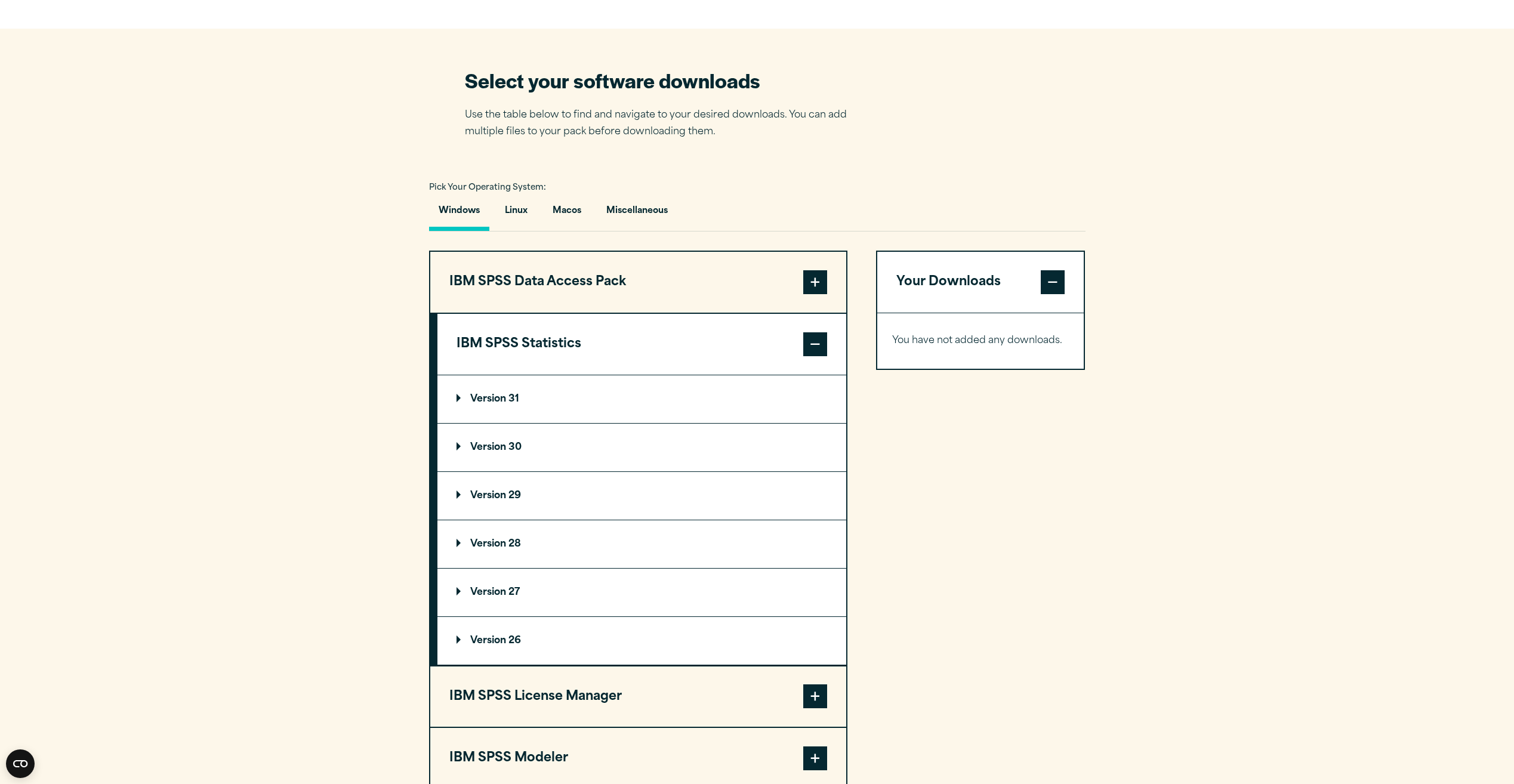
scroll to position [776, 0]
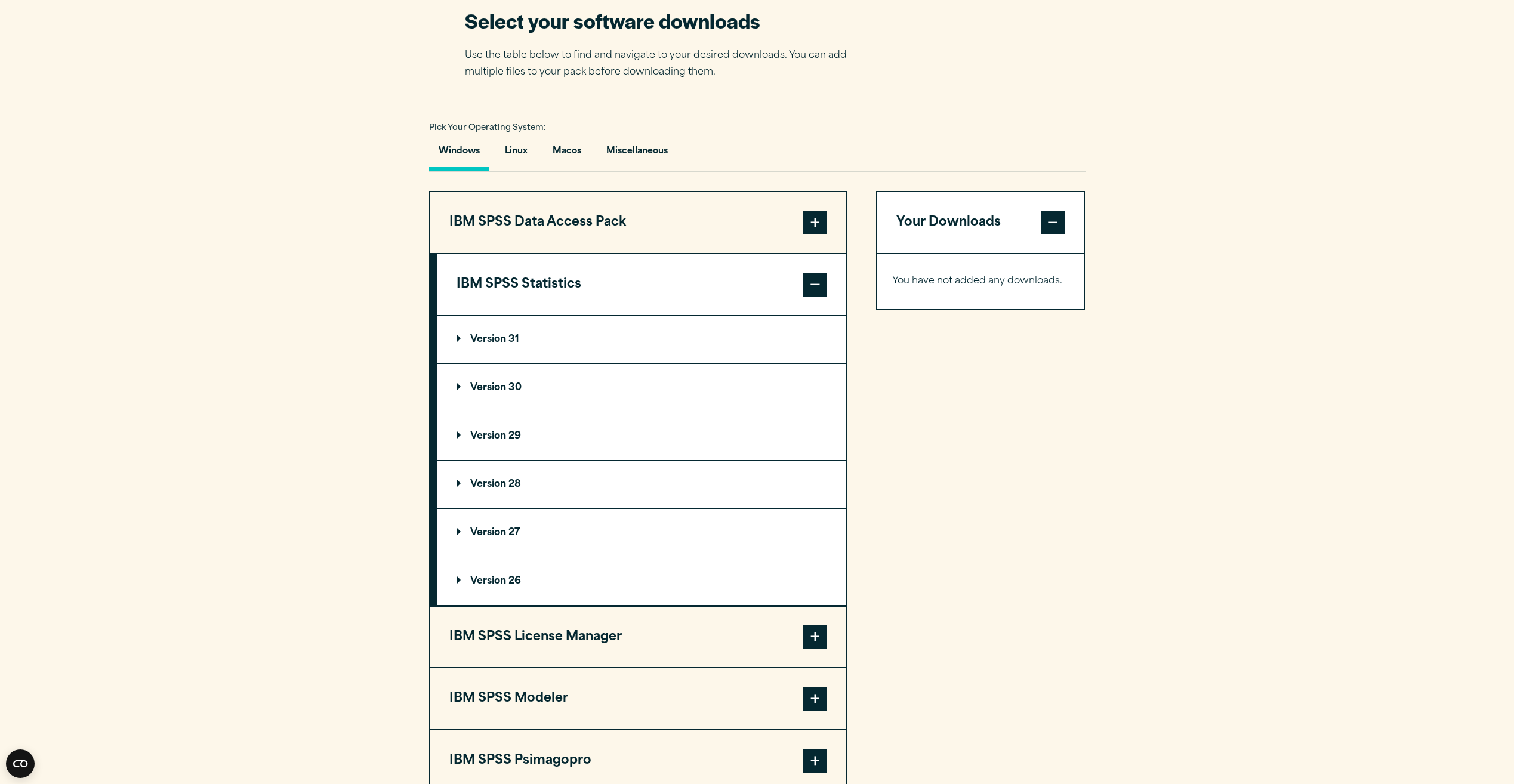
click at [496, 435] on p "Version 29" at bounding box center [488, 436] width 64 height 9
